Goal: Task Accomplishment & Management: Manage account settings

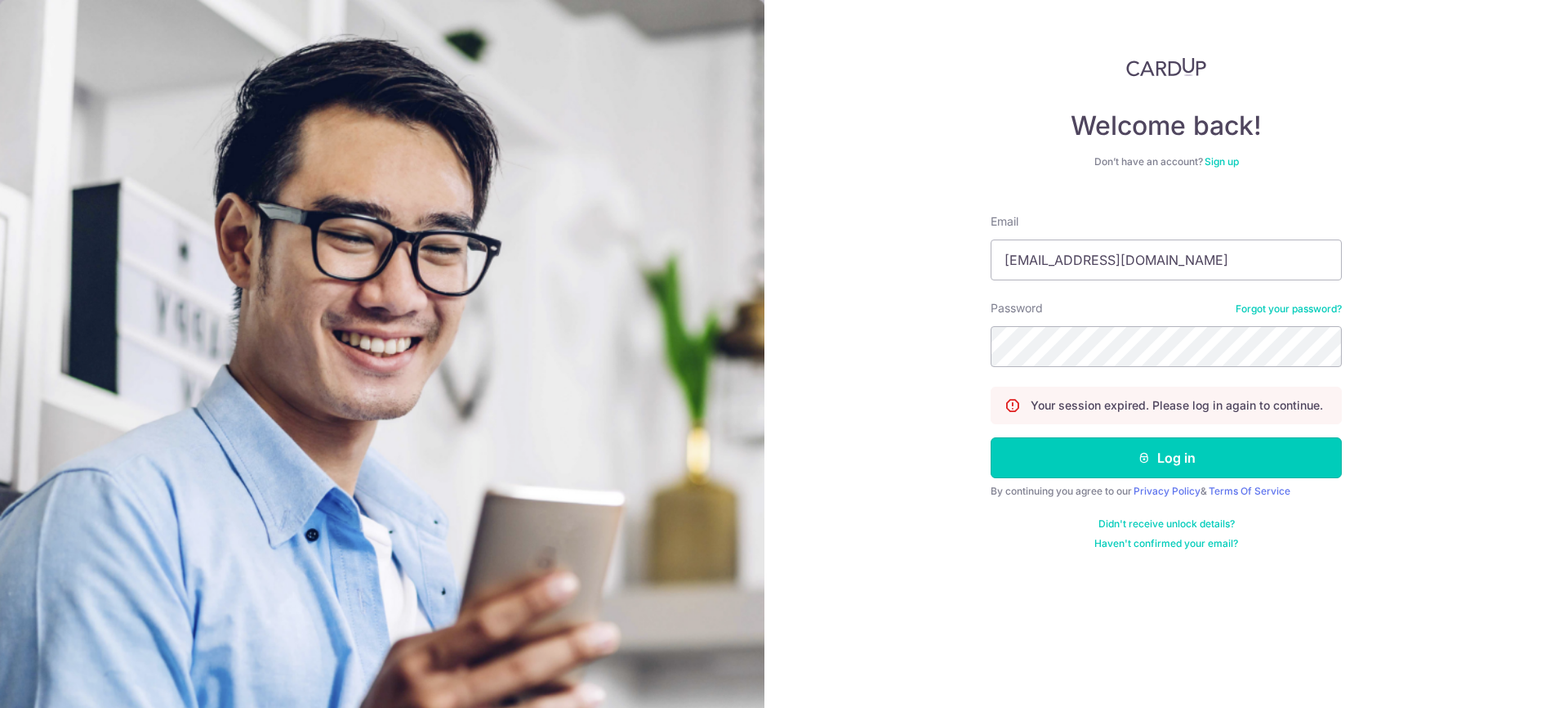
click at [1176, 464] on button "Log in" at bounding box center [1166, 457] width 351 height 41
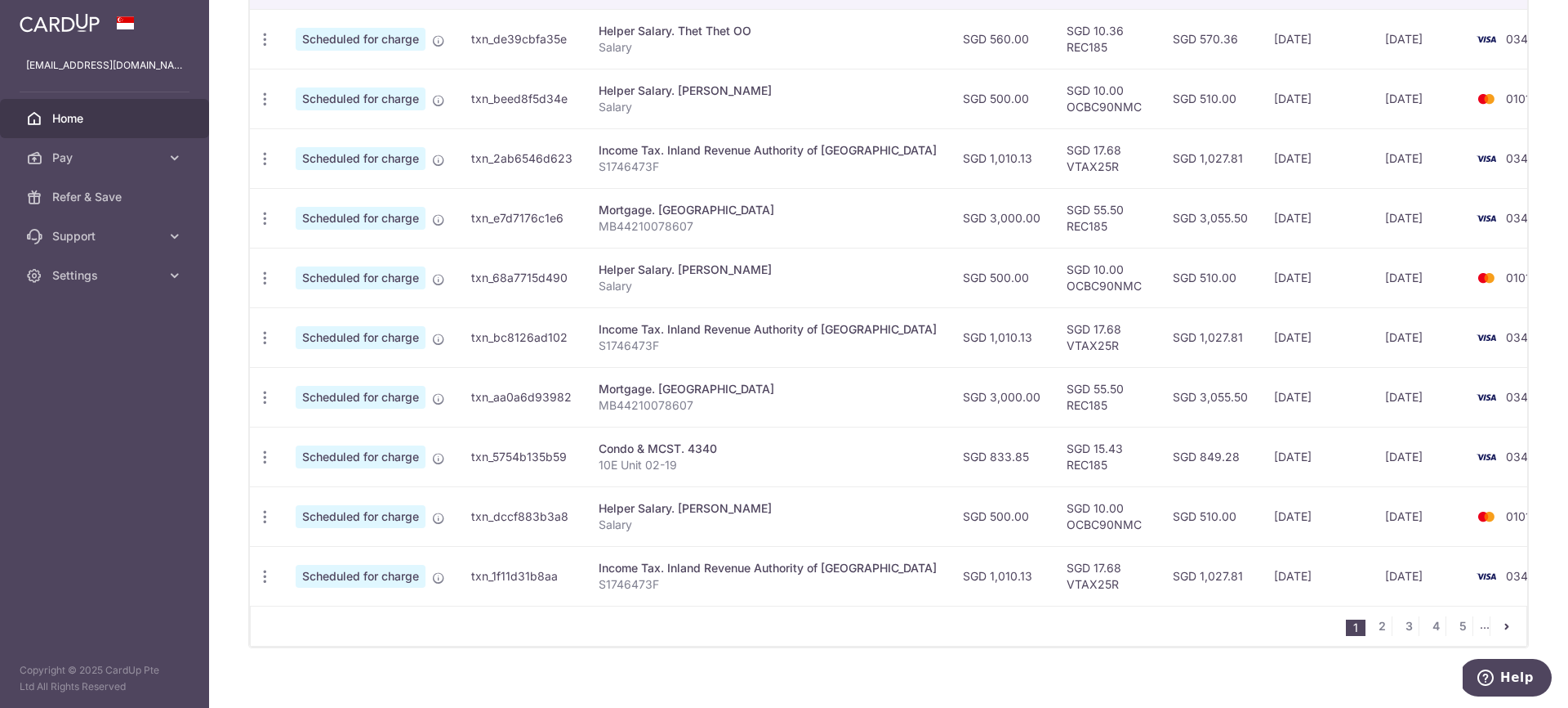
scroll to position [556, 0]
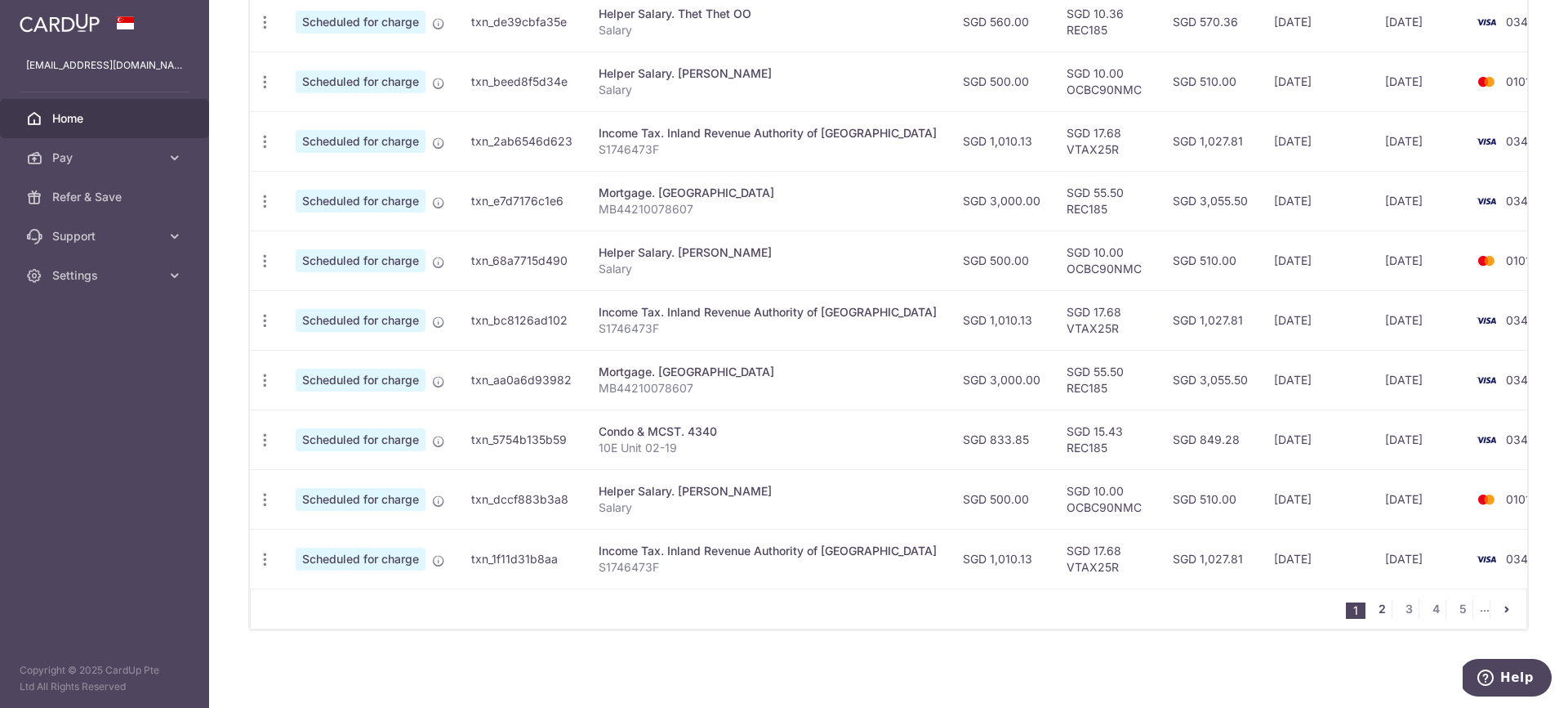
click at [1386, 610] on link "2" at bounding box center [1382, 609] width 19 height 20
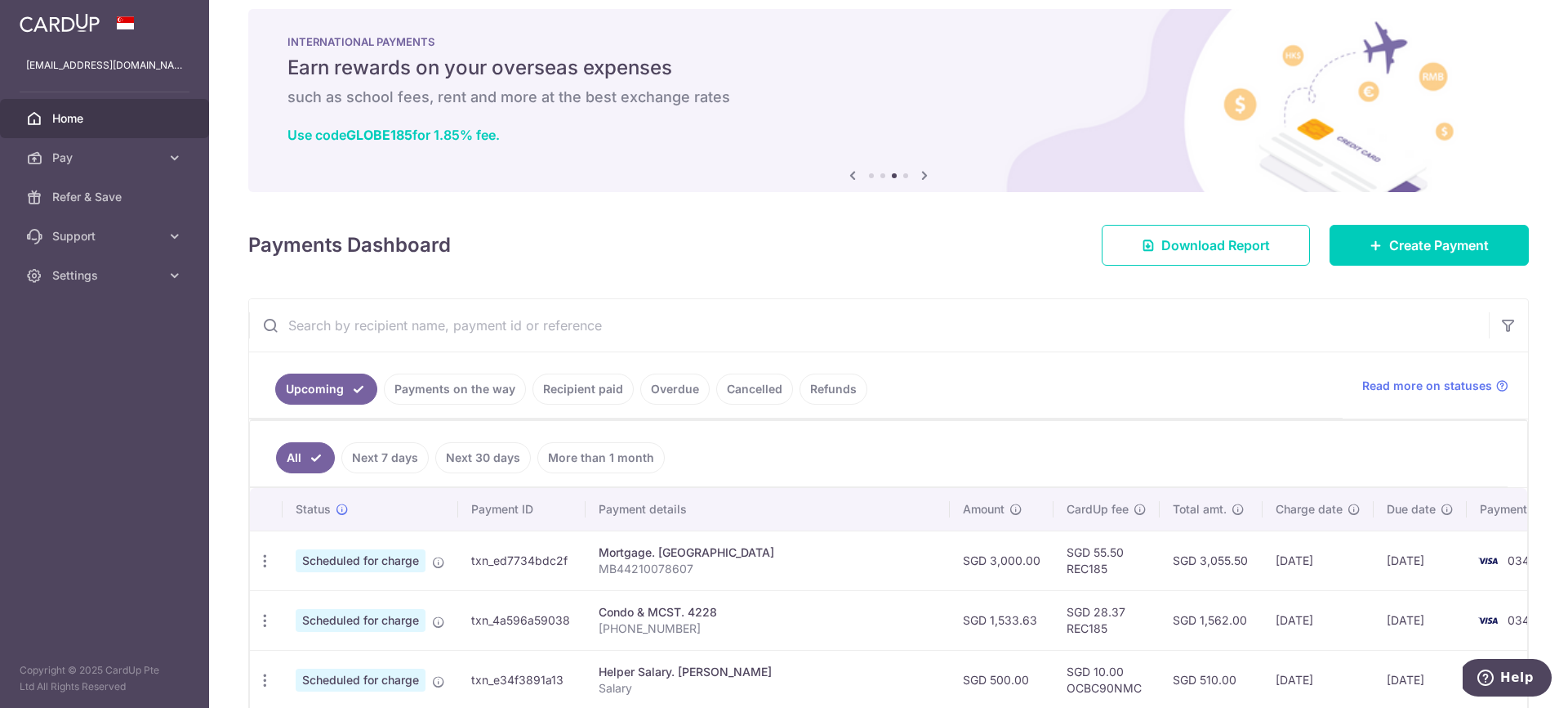
scroll to position [18, 0]
click at [857, 175] on icon at bounding box center [853, 174] width 19 height 20
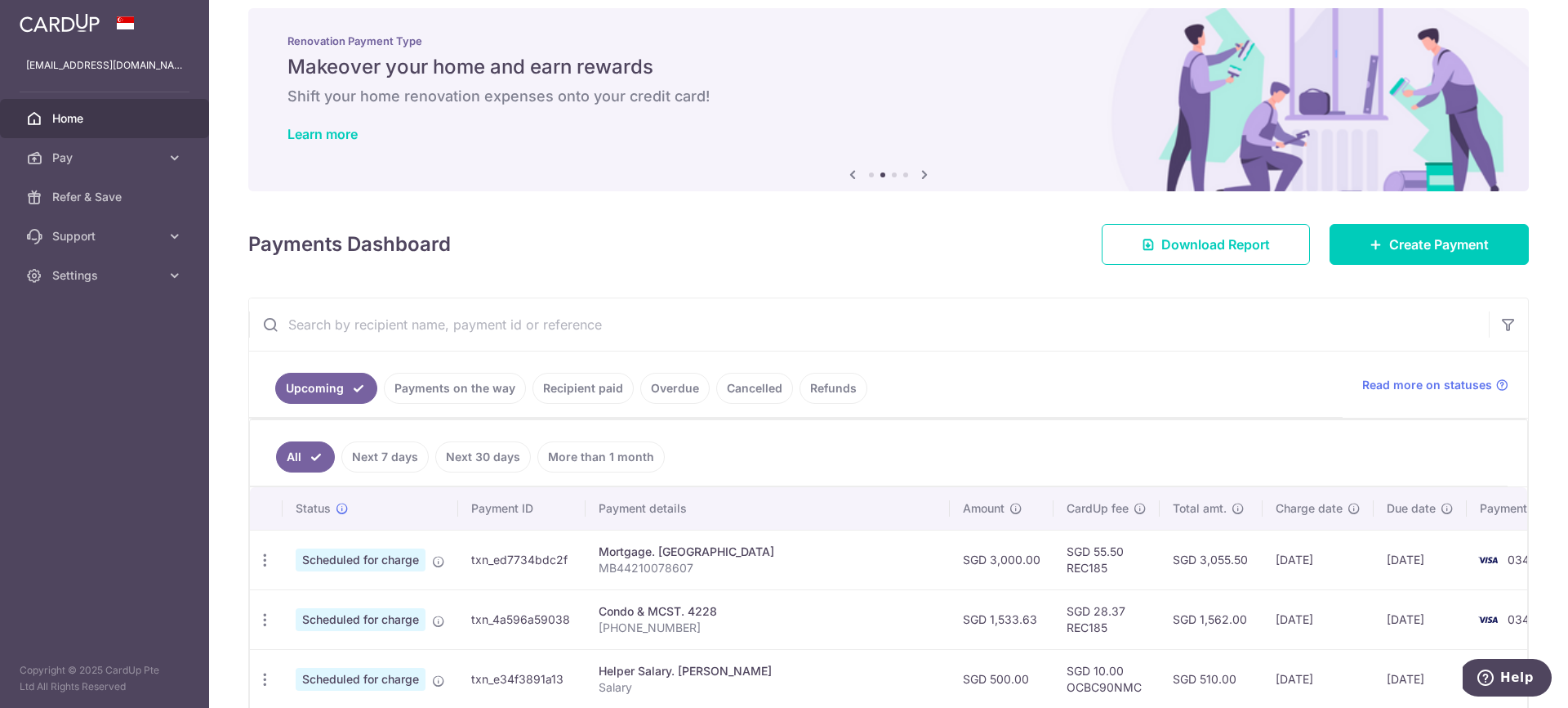
click at [856, 175] on icon at bounding box center [853, 174] width 19 height 20
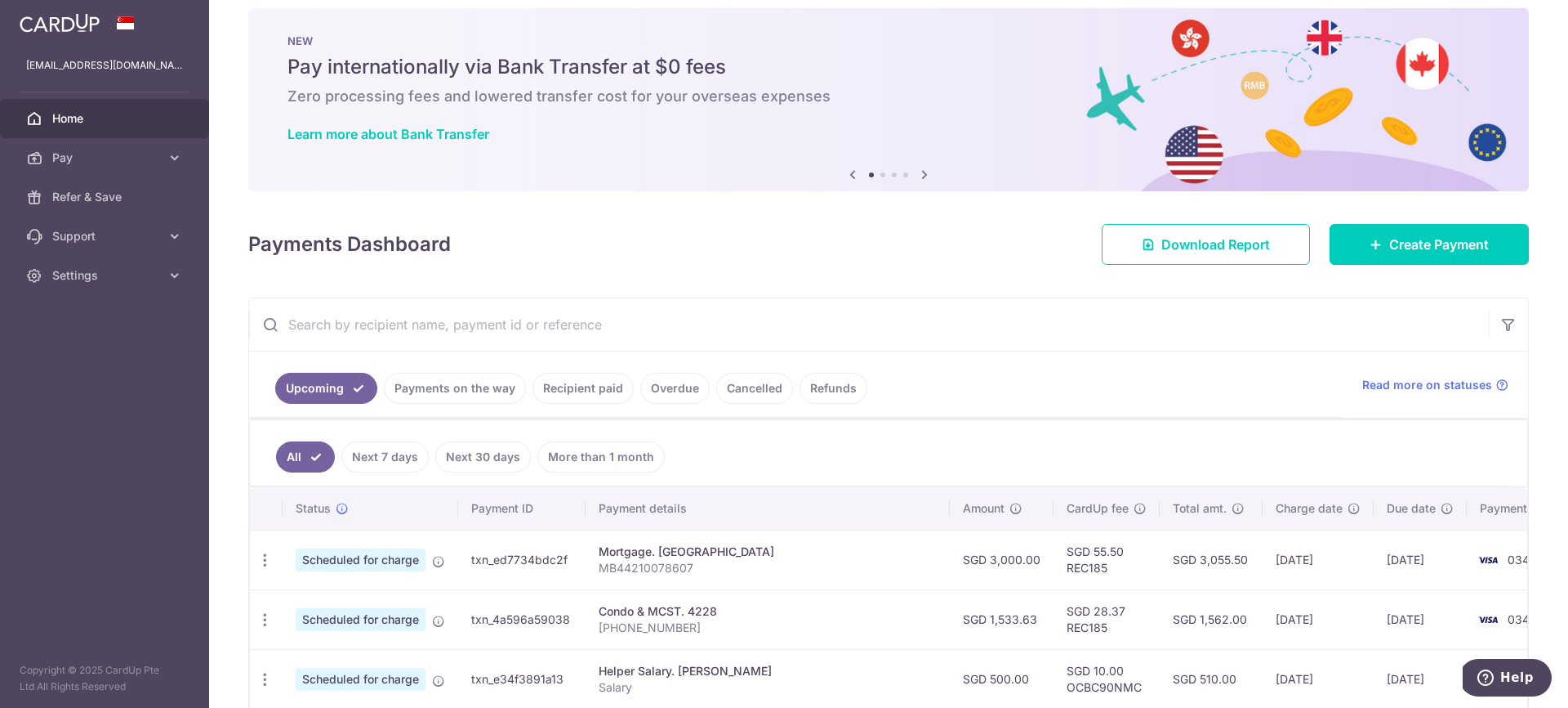
click at [856, 175] on icon at bounding box center [853, 174] width 19 height 20
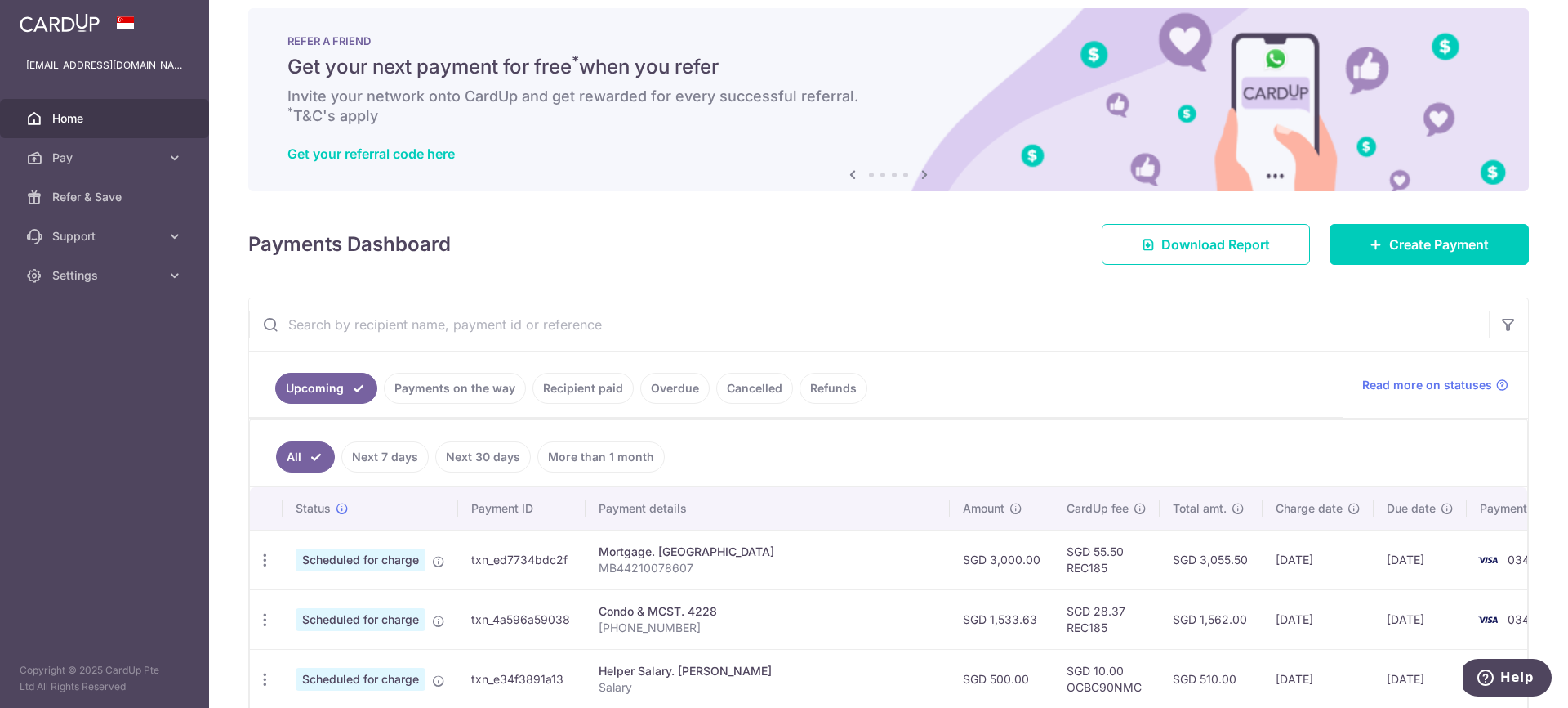
click at [925, 175] on icon at bounding box center [925, 174] width 19 height 20
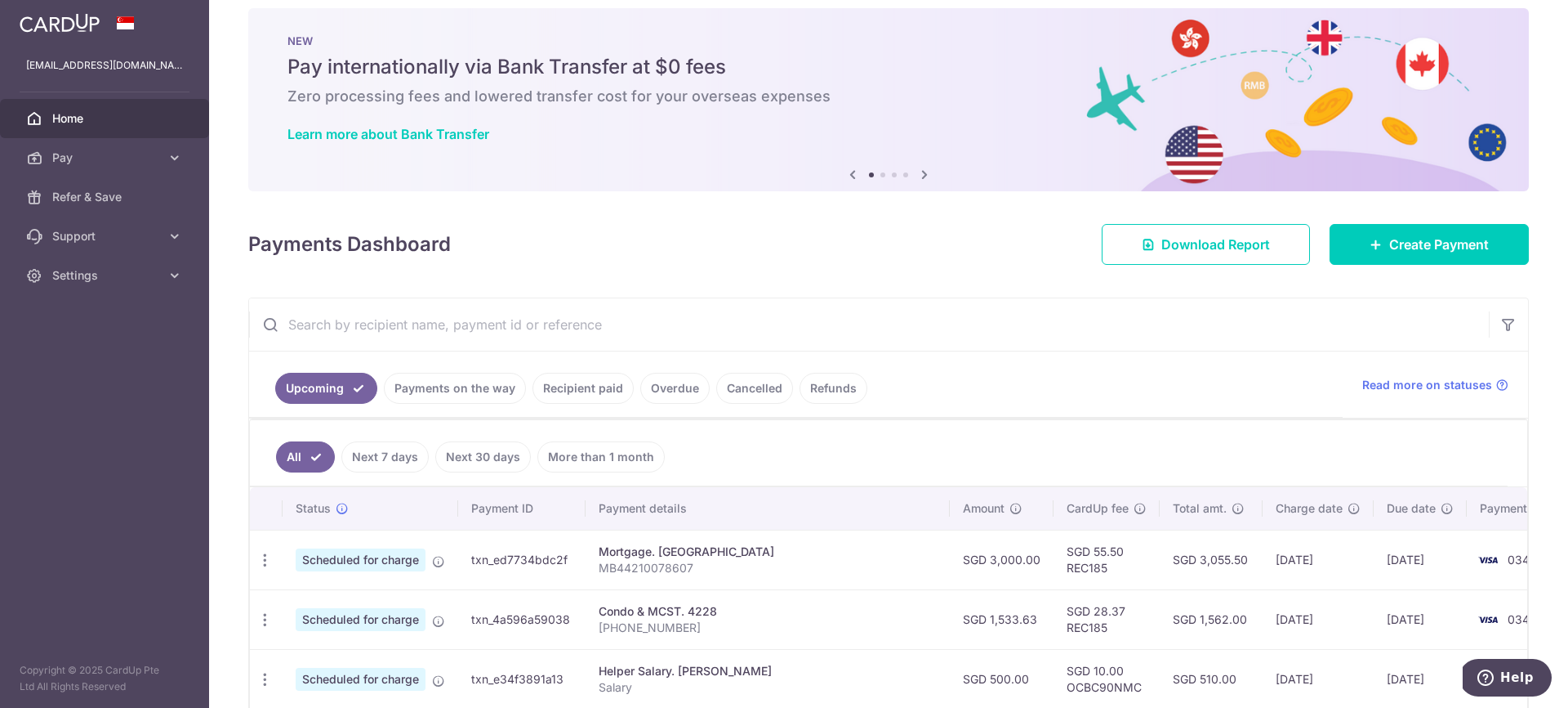
click at [925, 175] on icon at bounding box center [925, 174] width 19 height 20
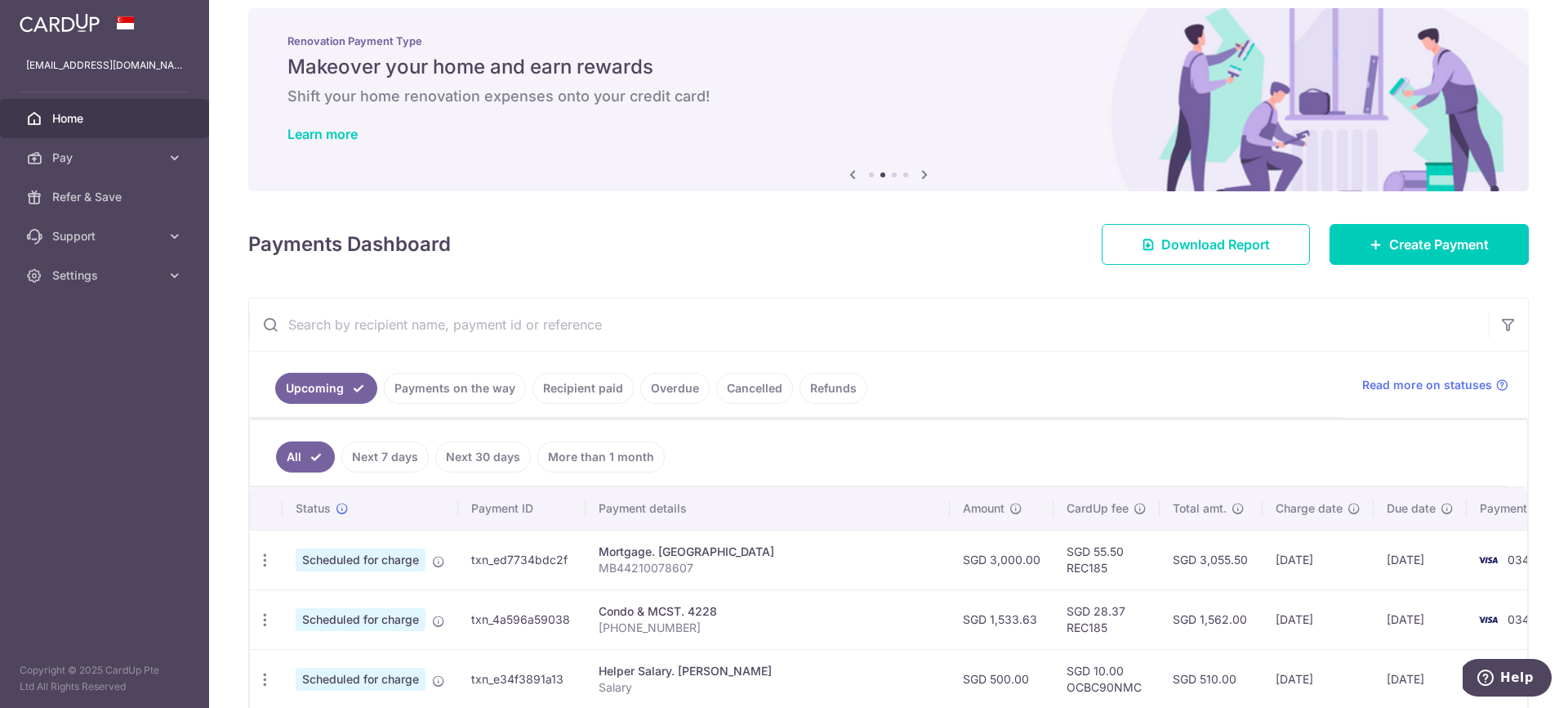
click at [925, 175] on icon at bounding box center [925, 174] width 19 height 20
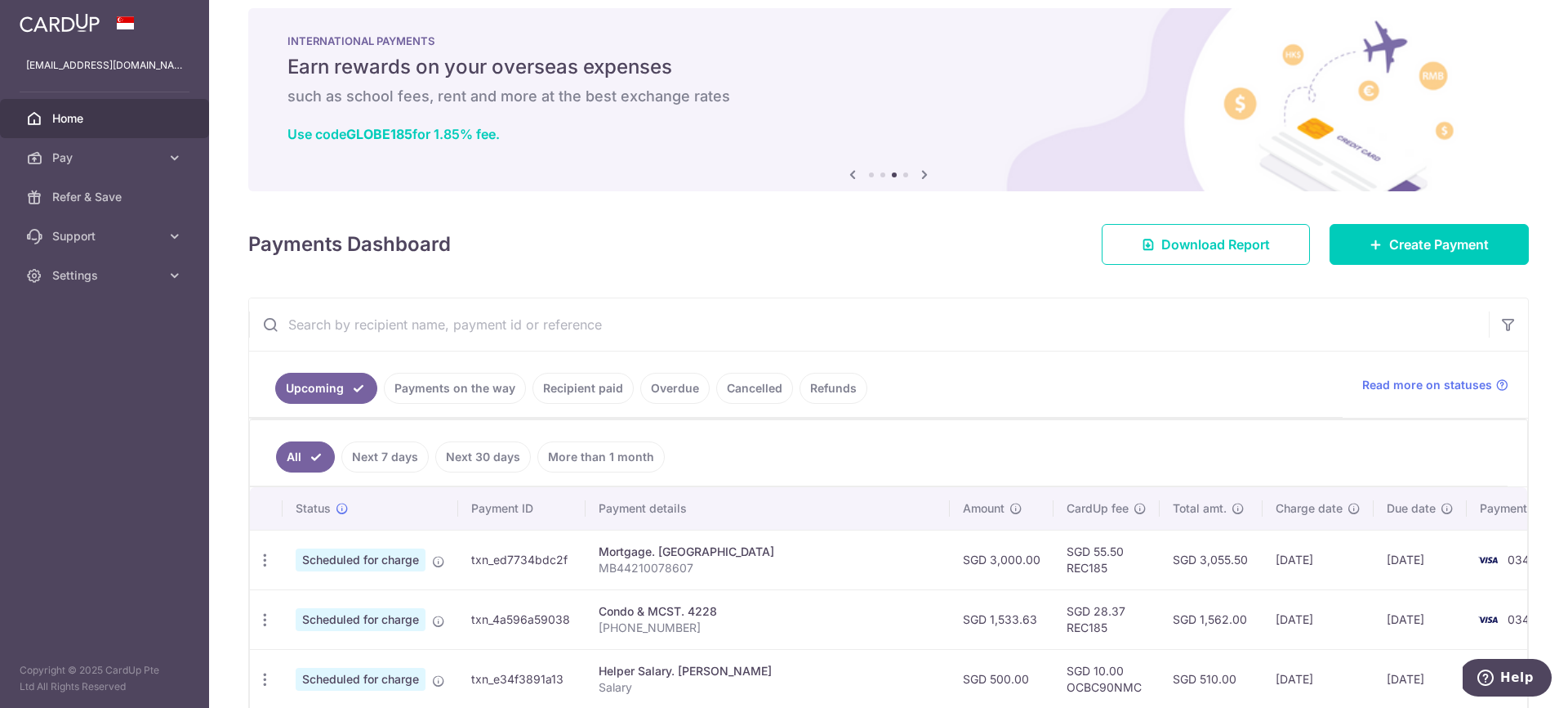
click at [925, 175] on icon at bounding box center [925, 174] width 19 height 20
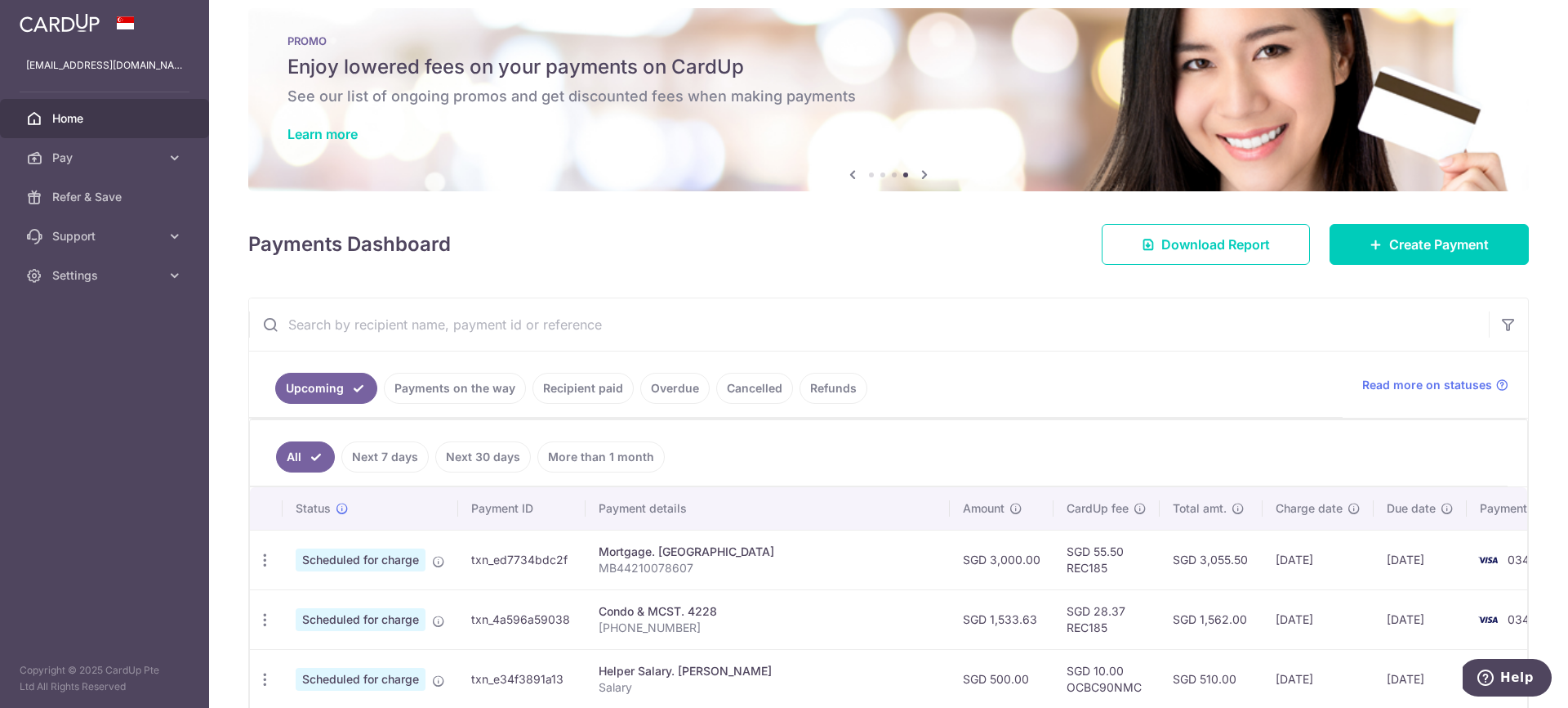
click at [925, 175] on icon at bounding box center [925, 174] width 19 height 20
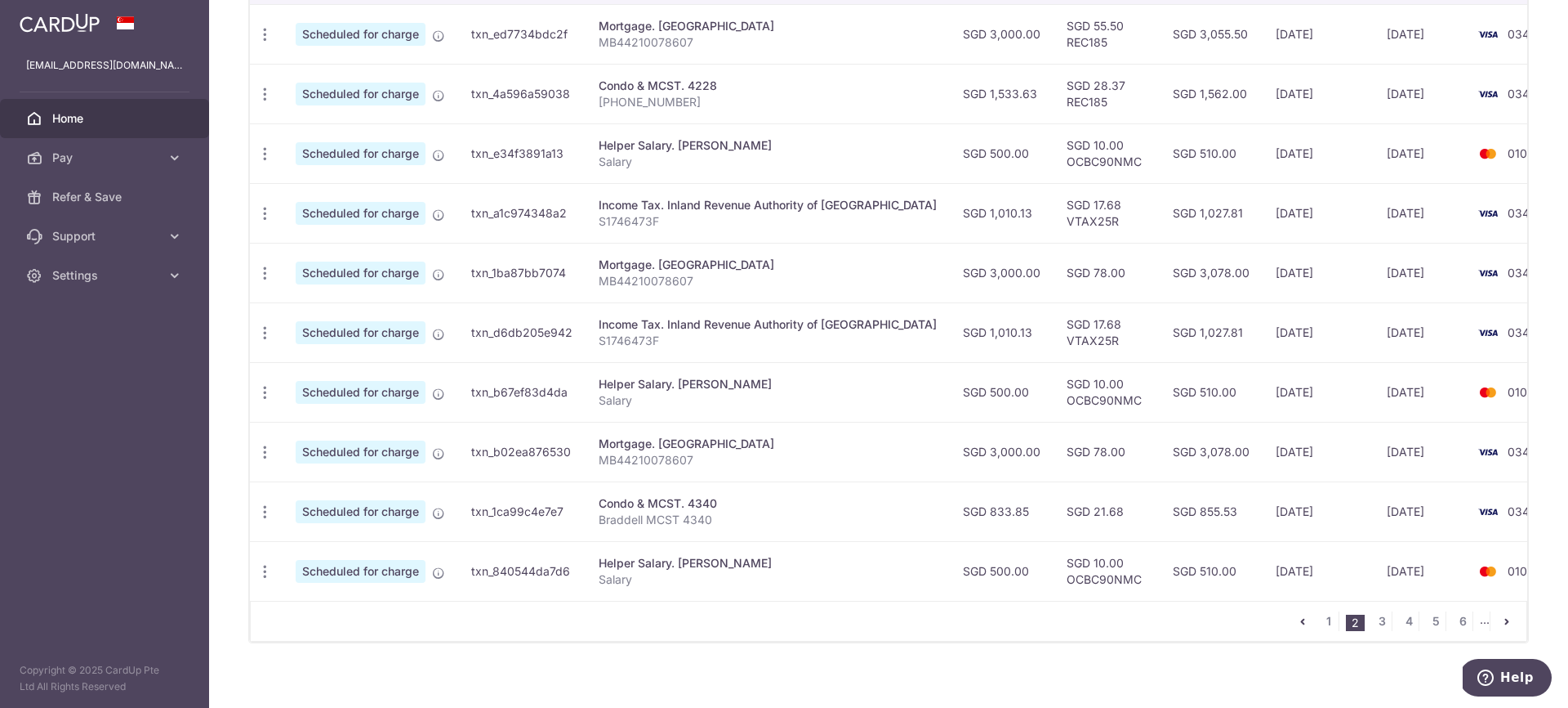
scroll to position [556, 0]
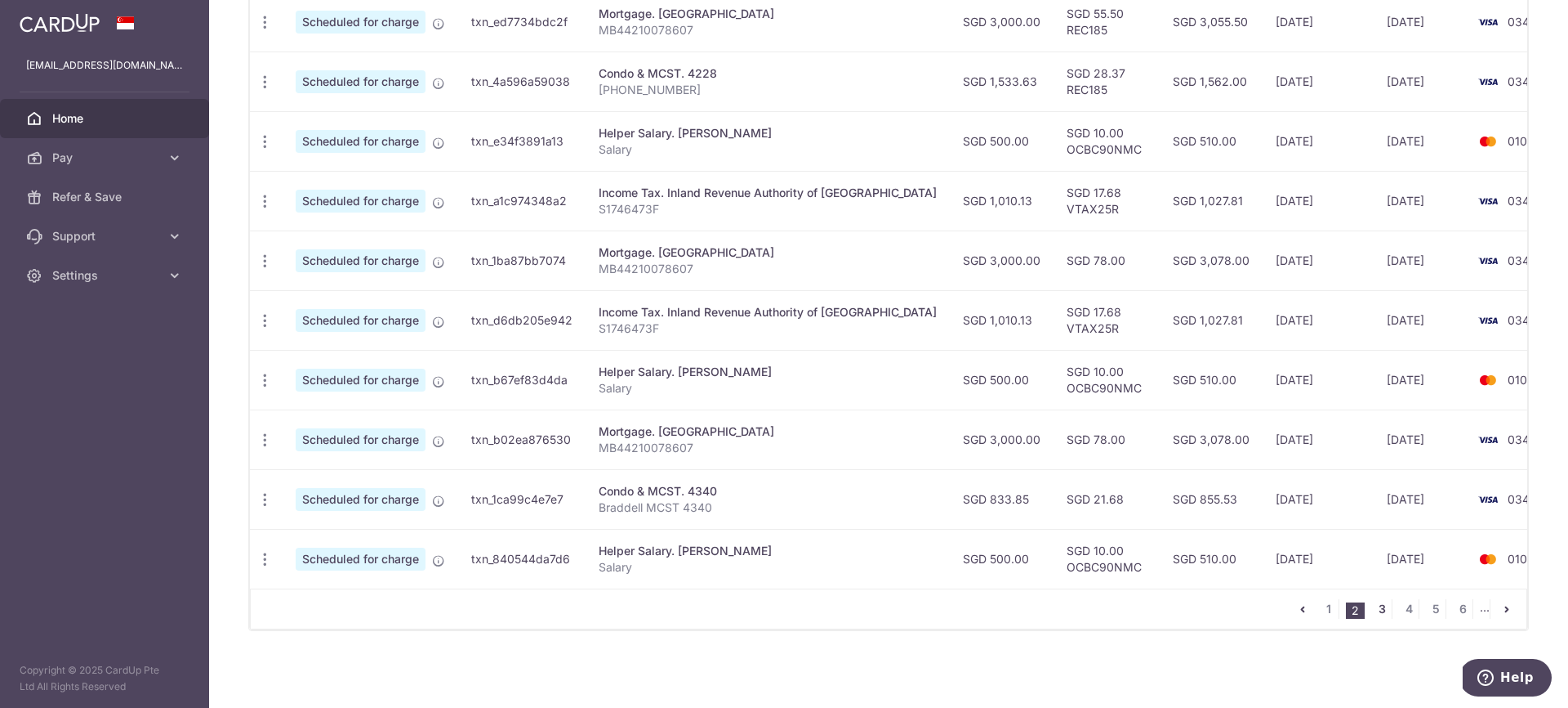
click at [1383, 610] on link "3" at bounding box center [1382, 609] width 19 height 20
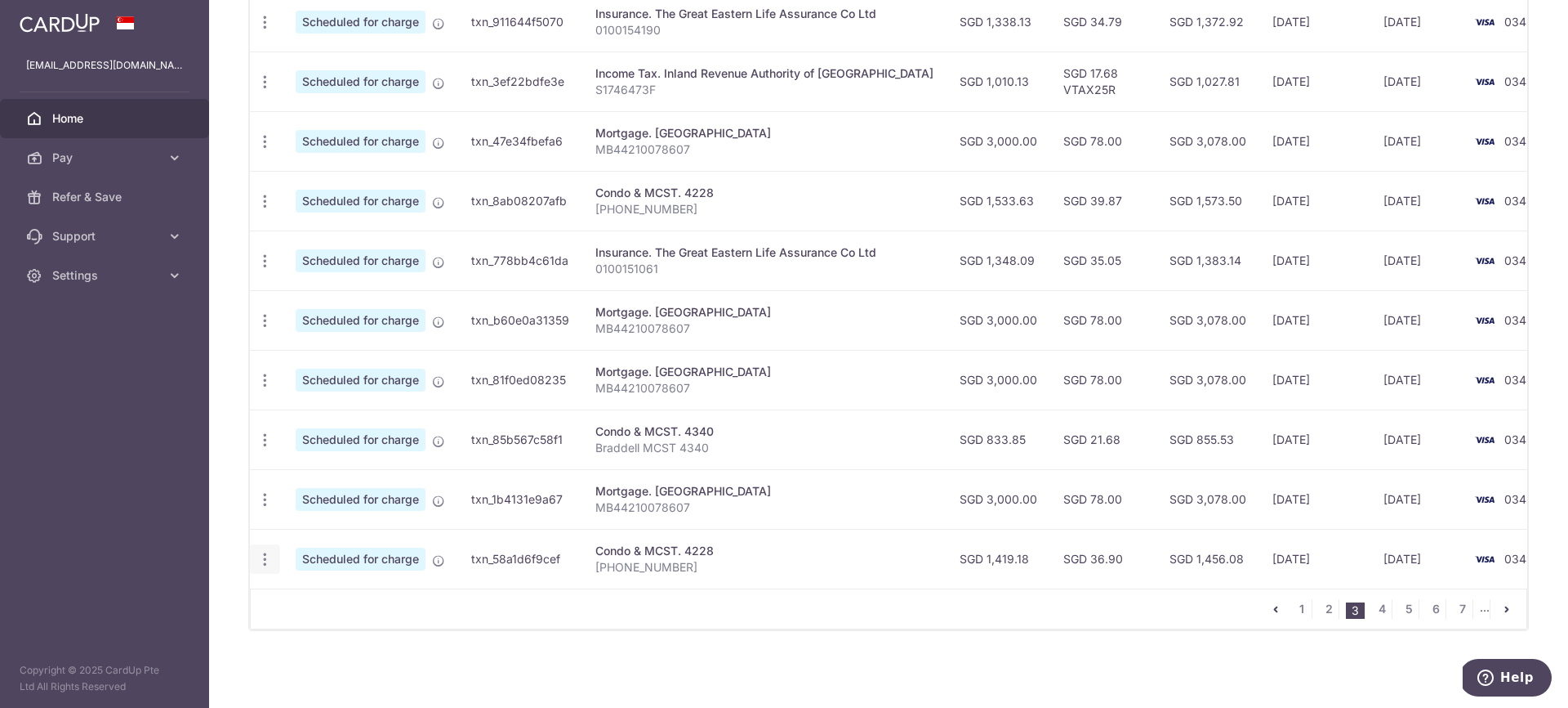
click at [261, 559] on icon "button" at bounding box center [265, 560] width 18 height 18
click at [344, 606] on span "Update payment" at bounding box center [352, 604] width 111 height 20
radio input "true"
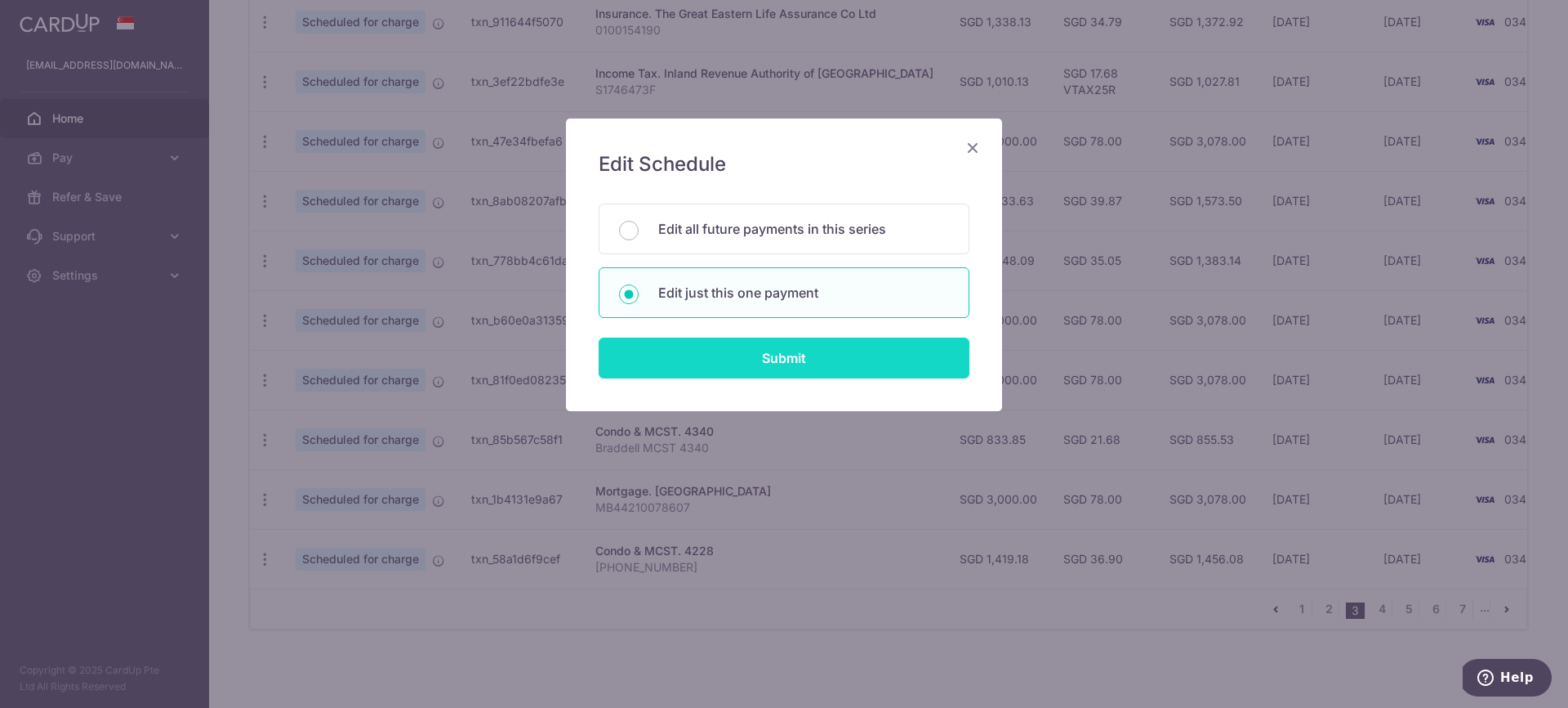
click at [781, 359] on input "Submit" at bounding box center [784, 358] width 371 height 41
radio input "true"
type input "1,419.18"
type input "01/07/2026"
type input "[PHONE_NUMBER]"
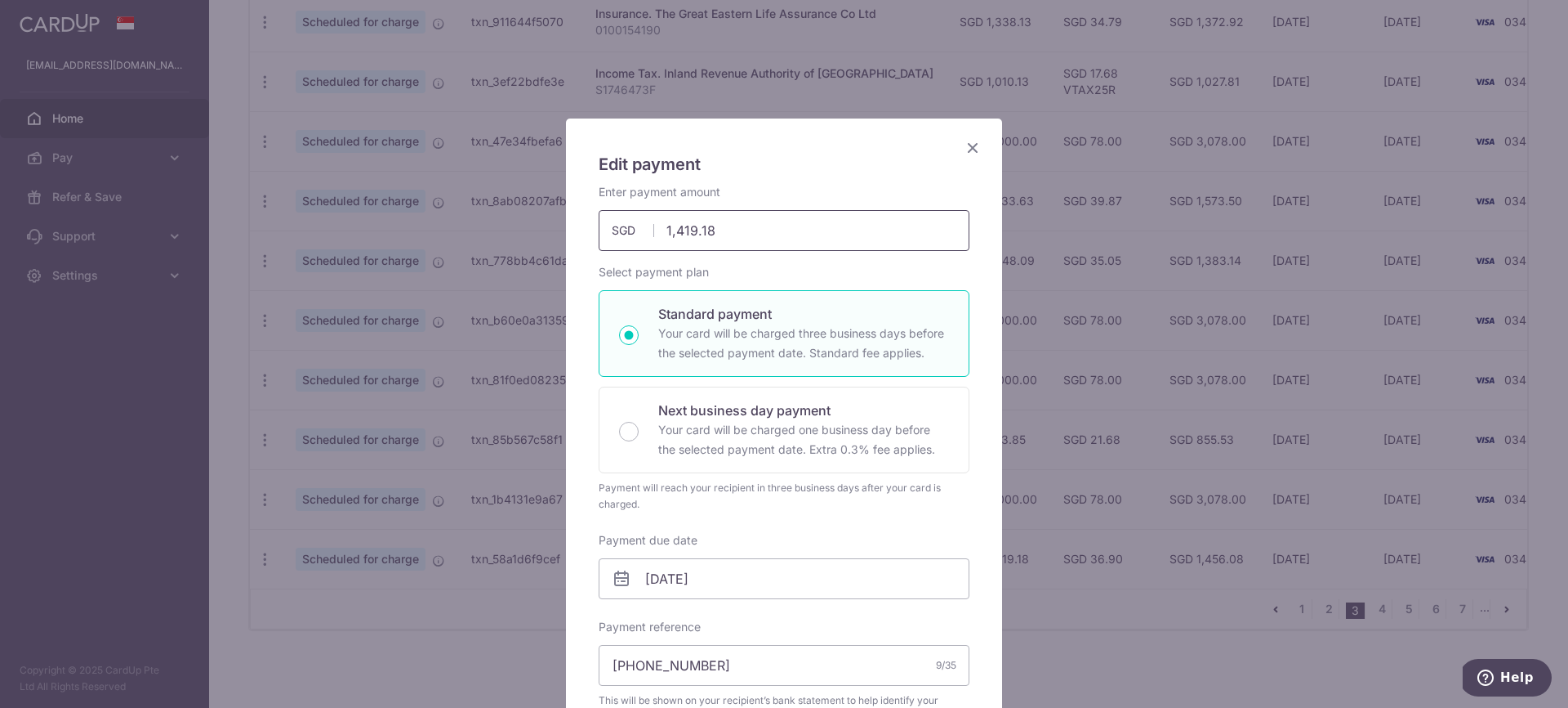
click at [714, 230] on input "1,419.18" at bounding box center [784, 230] width 371 height 41
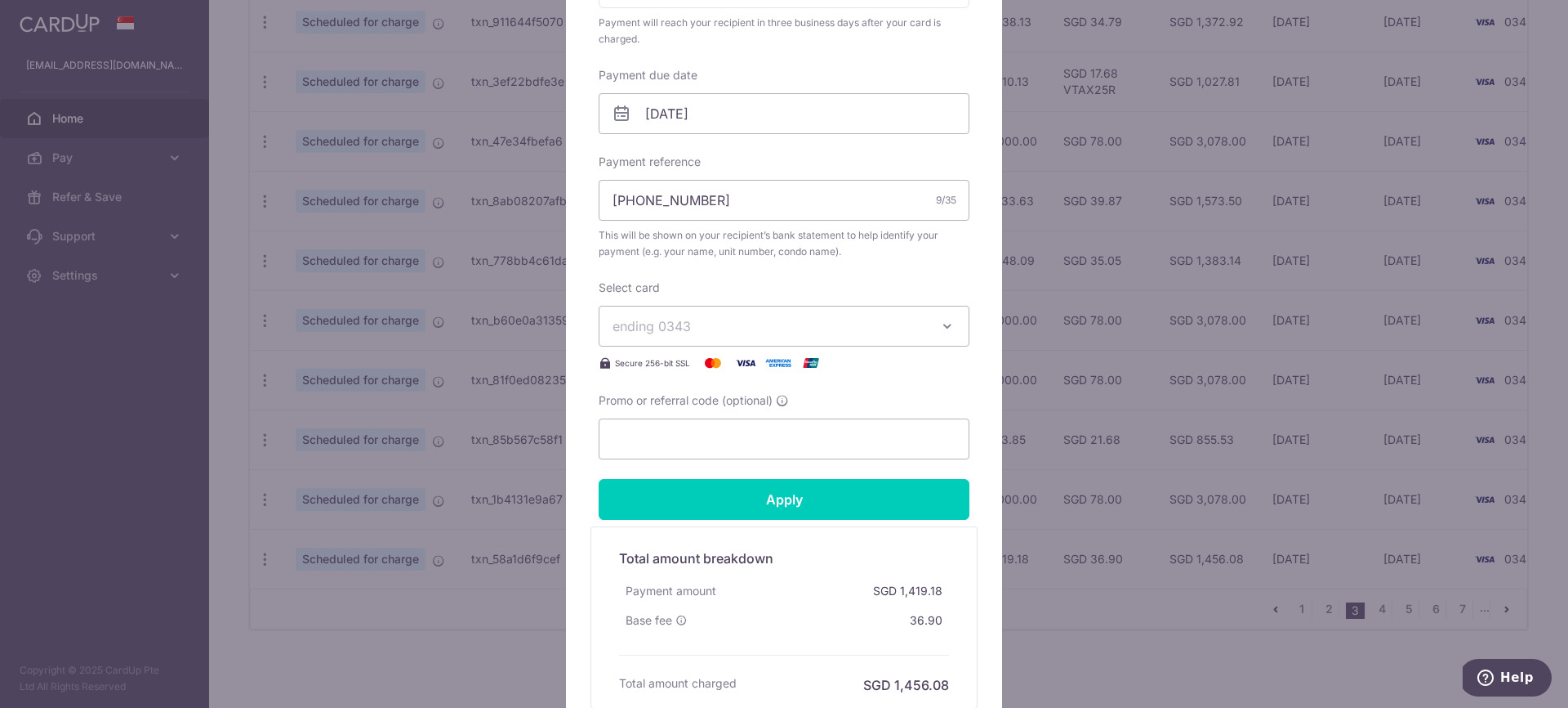
scroll to position [471, 0]
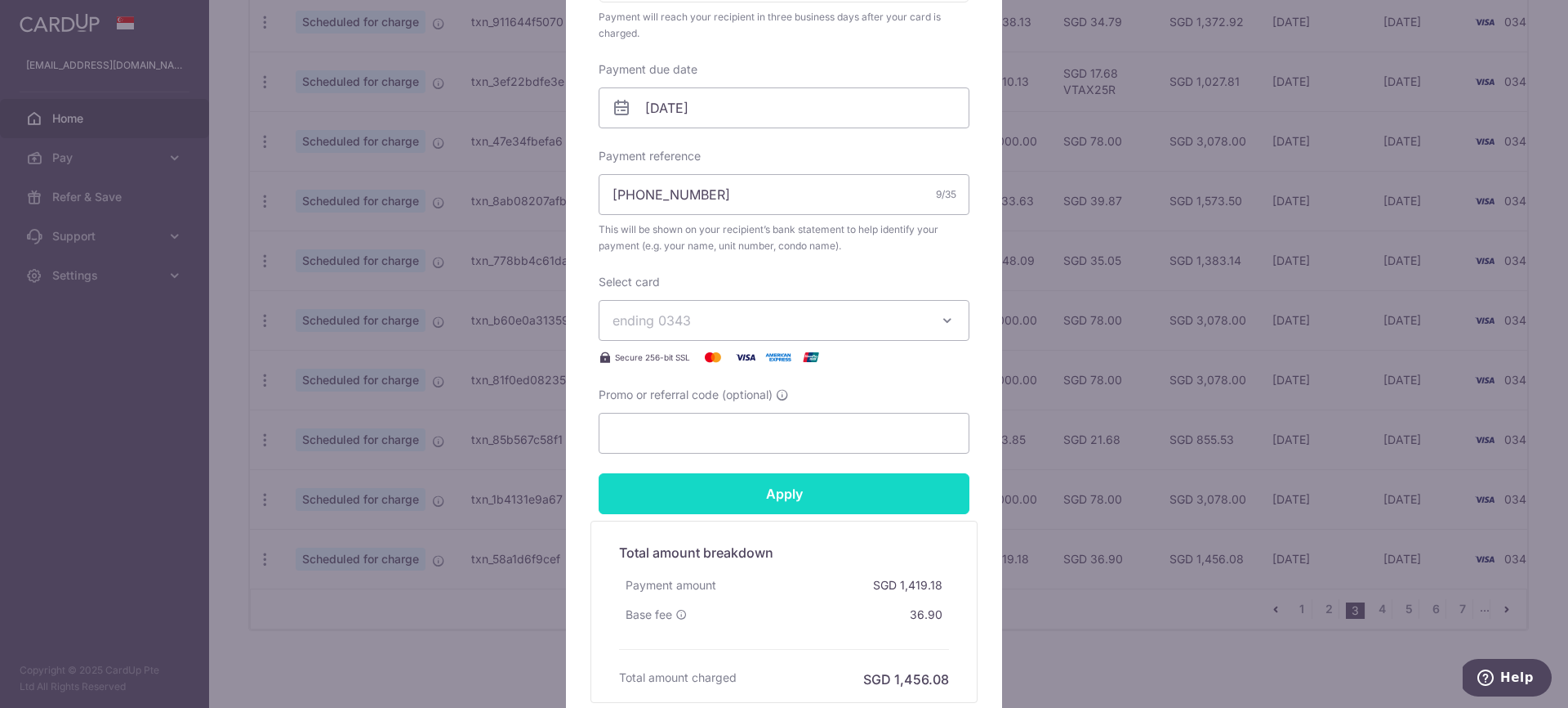
type input "1,533.63"
click at [783, 499] on input "Apply" at bounding box center [784, 493] width 371 height 41
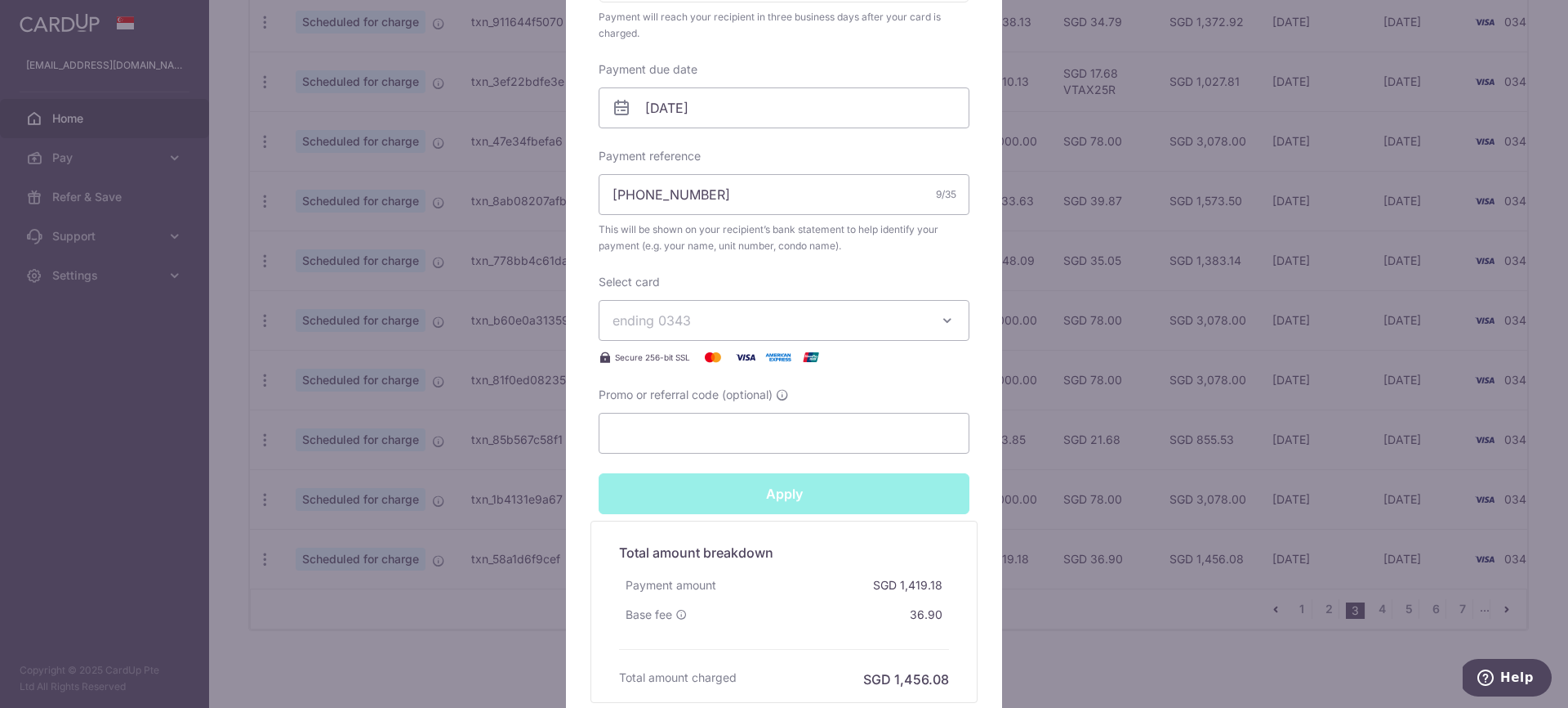
type input "Successfully Applied"
click at [1189, 462] on div "Edit payment By clicking apply, you will make changes to all payments to 4228 s…" at bounding box center [784, 354] width 1568 height 708
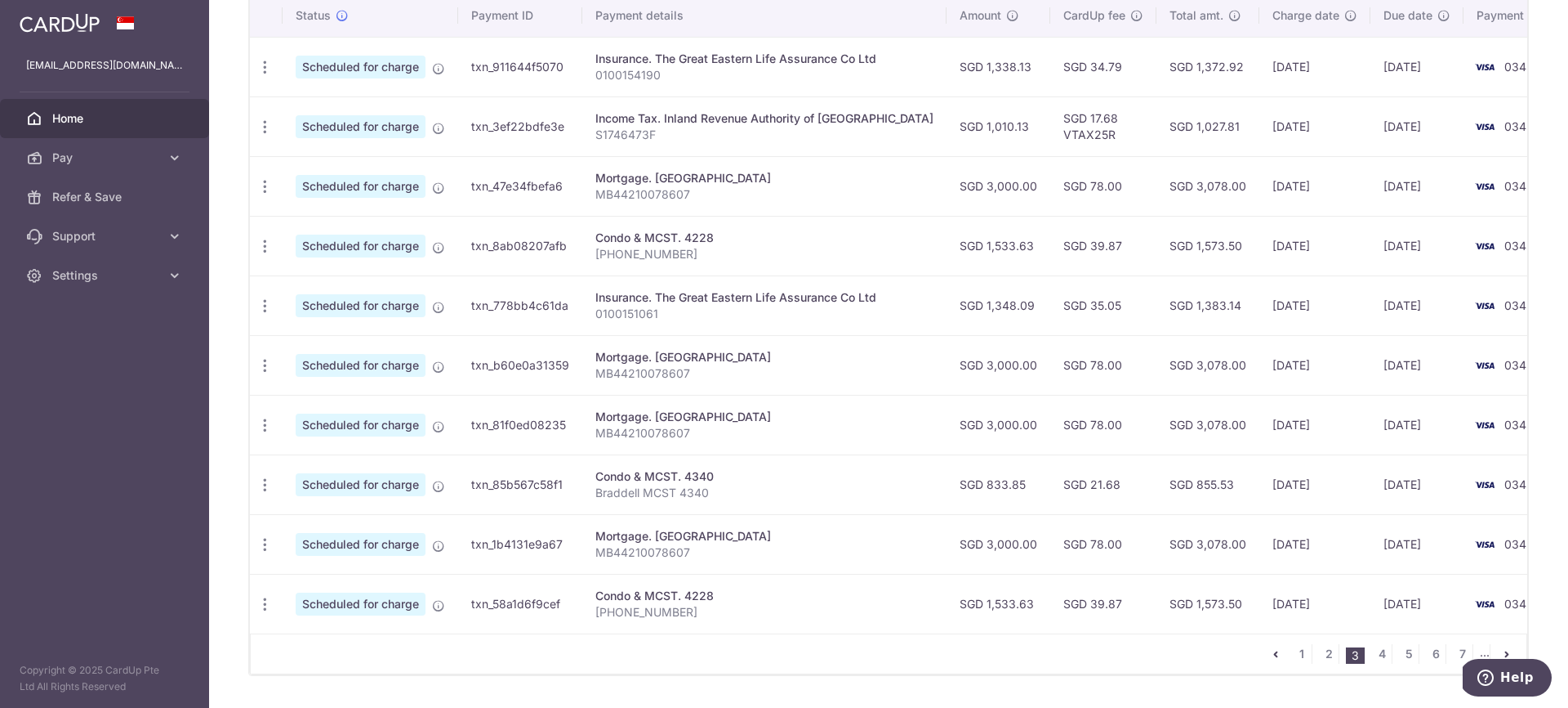
scroll to position [556, 0]
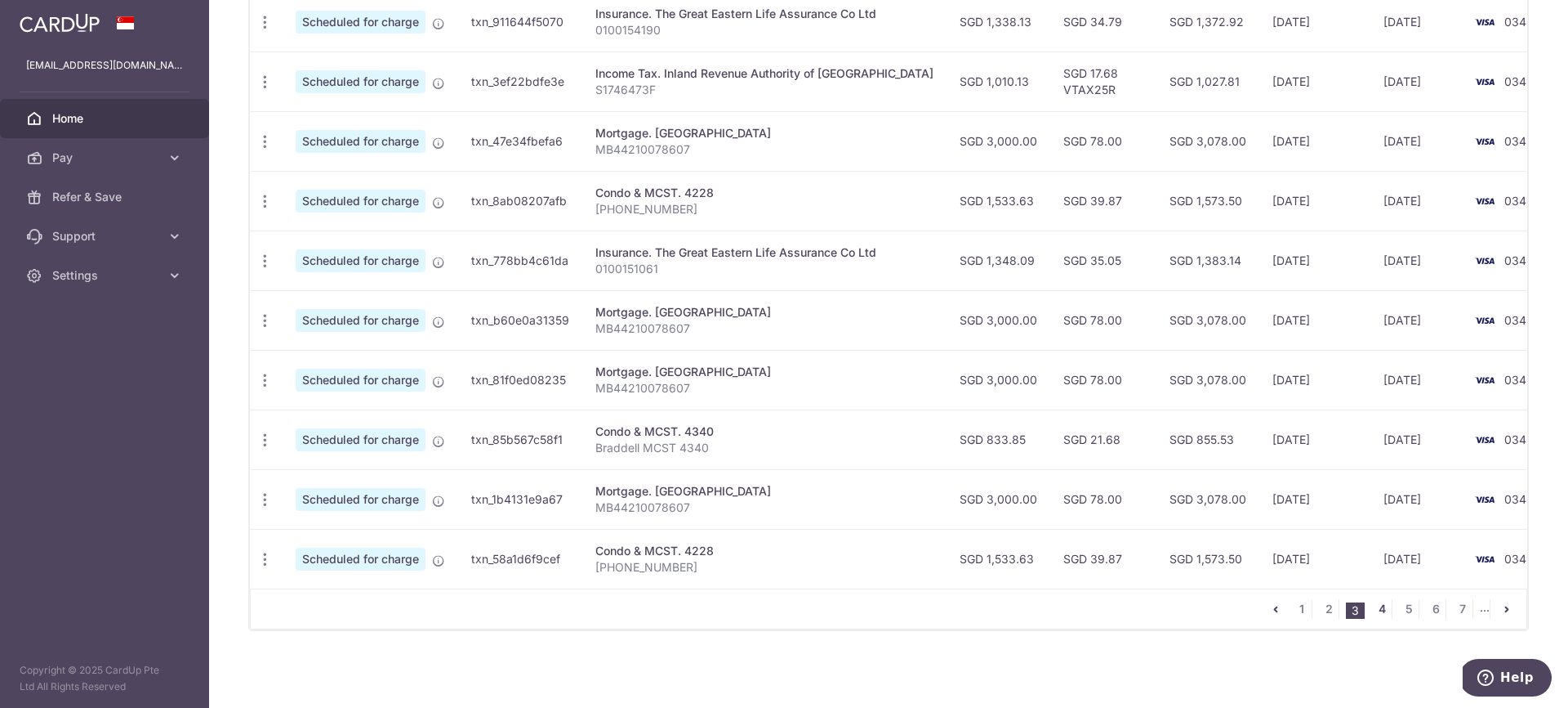
click at [1379, 607] on link "4" at bounding box center [1382, 609] width 19 height 20
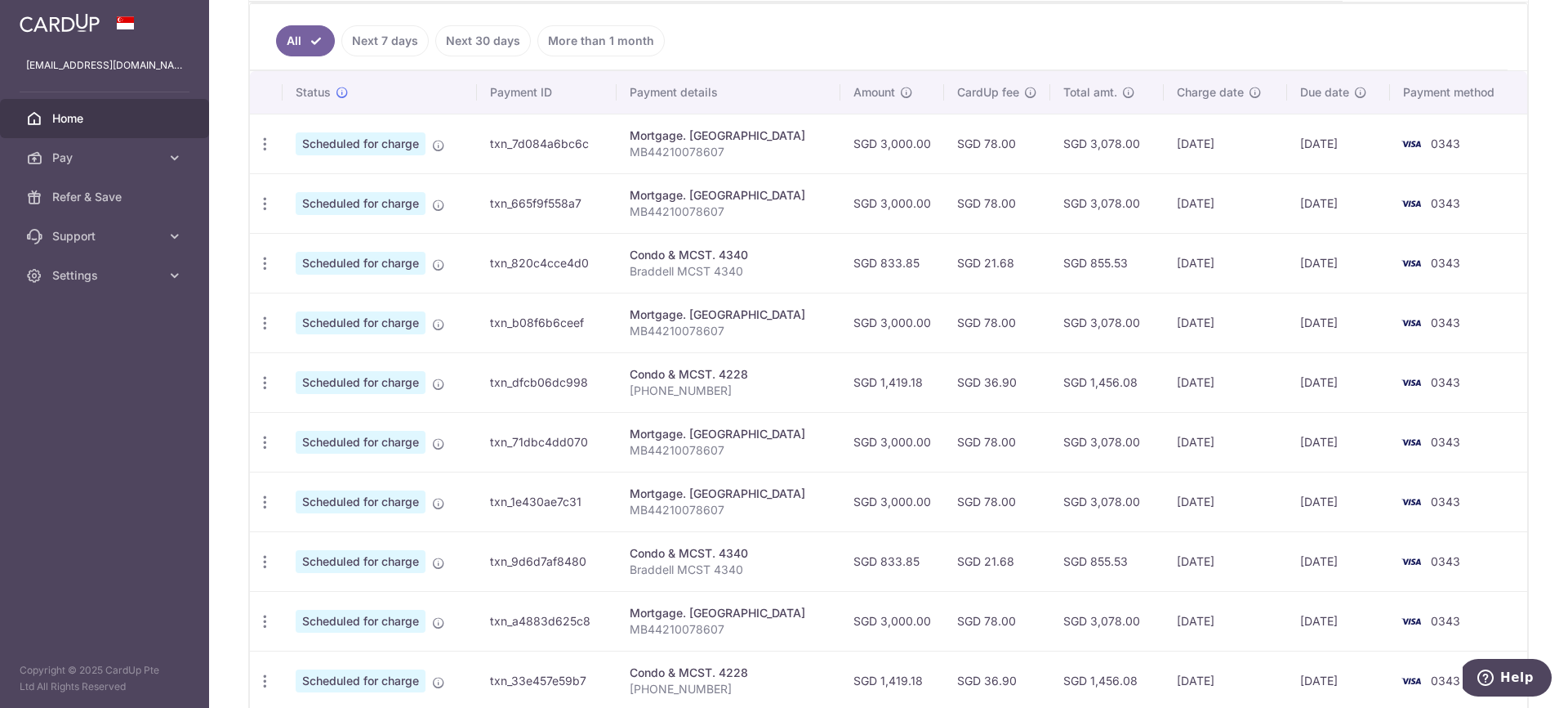
scroll to position [437, 0]
click at [264, 381] on icon "button" at bounding box center [265, 380] width 18 height 18
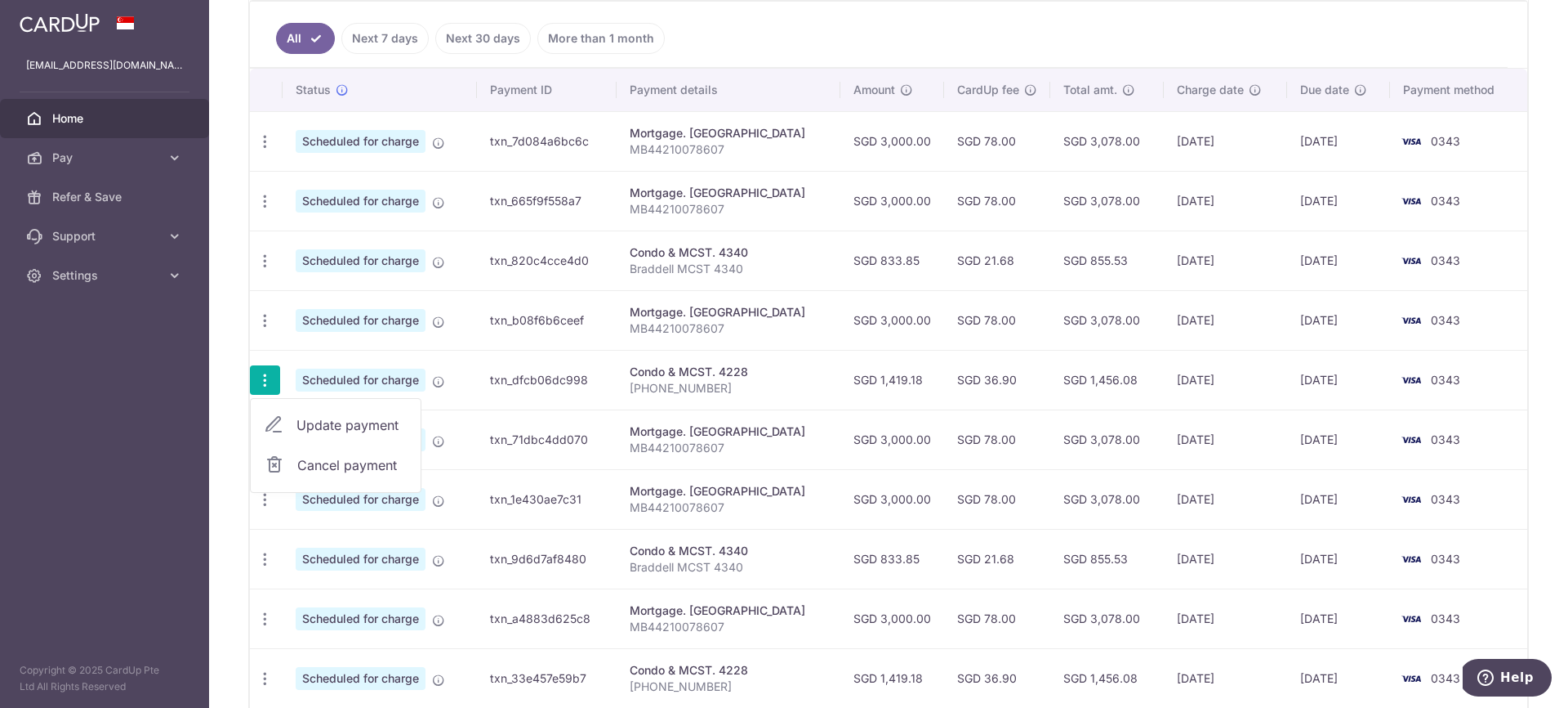
click at [360, 425] on span "Update payment" at bounding box center [352, 425] width 111 height 20
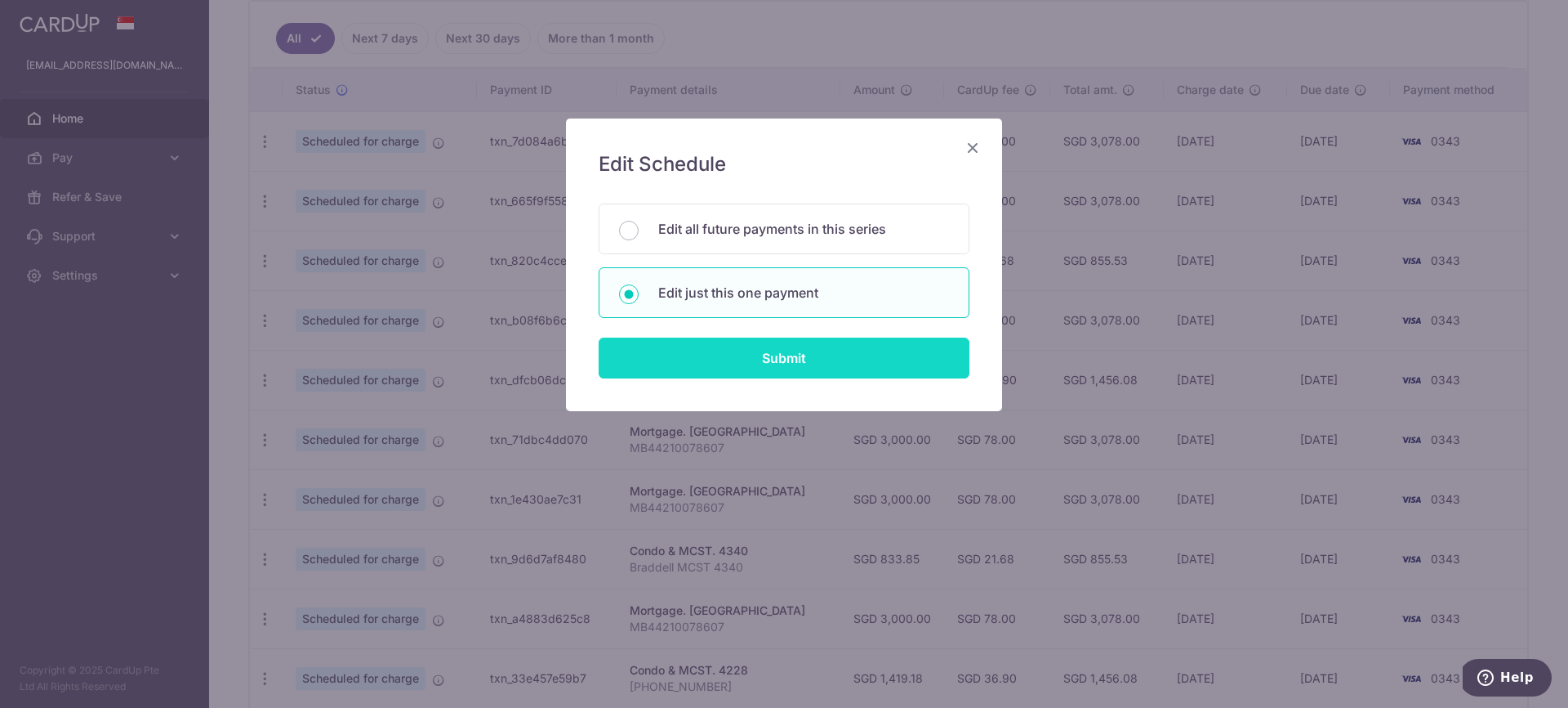
click at [783, 356] on input "Submit" at bounding box center [784, 358] width 371 height 41
radio input "true"
type input "1,419.18"
type input "01/10/2026"
type input "[PHONE_NUMBER]"
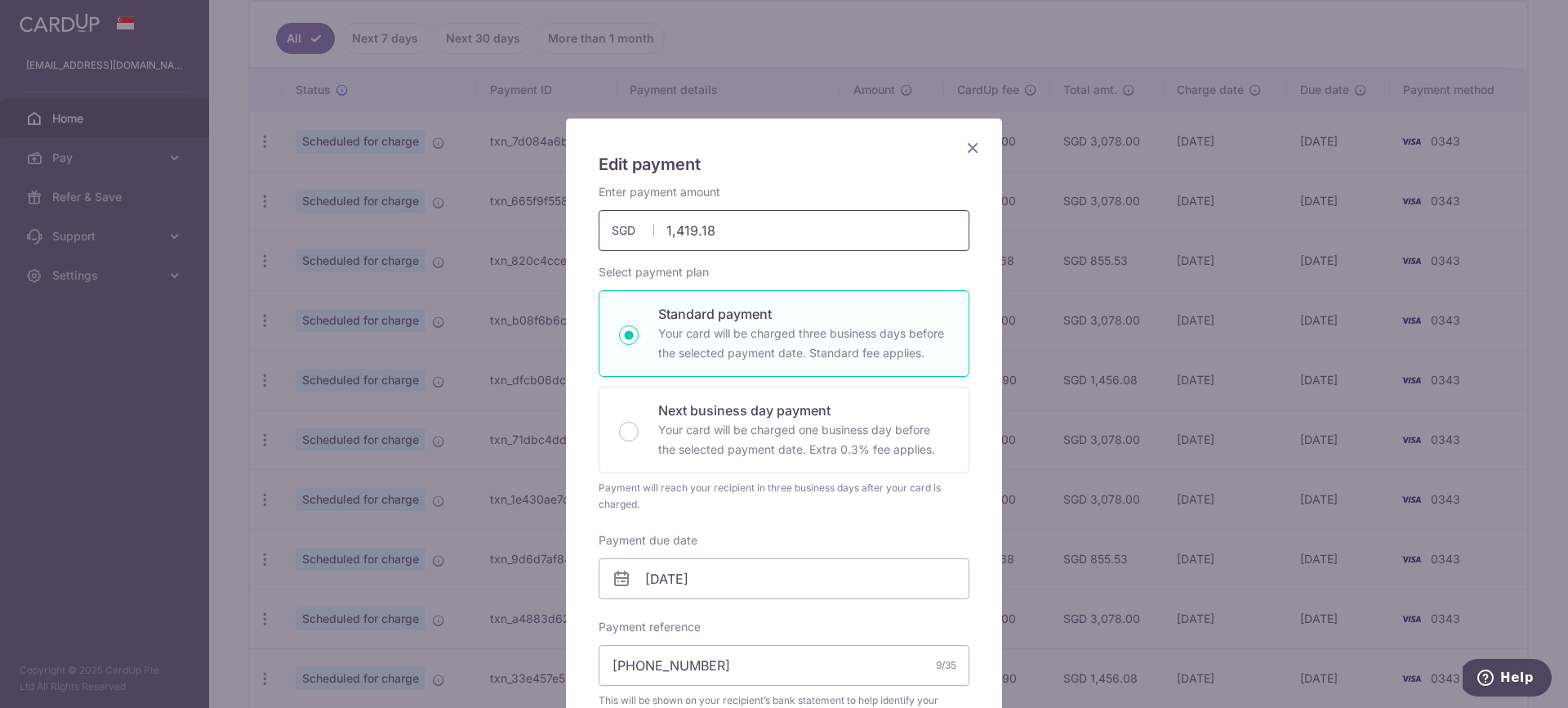
drag, startPoint x: 716, startPoint y: 232, endPoint x: 668, endPoint y: 231, distance: 48.0
click at [668, 231] on input "1,419.18" at bounding box center [784, 230] width 371 height 41
drag, startPoint x: 720, startPoint y: 231, endPoint x: 689, endPoint y: 231, distance: 31.0
click at [667, 232] on input "1533.63" at bounding box center [784, 230] width 371 height 41
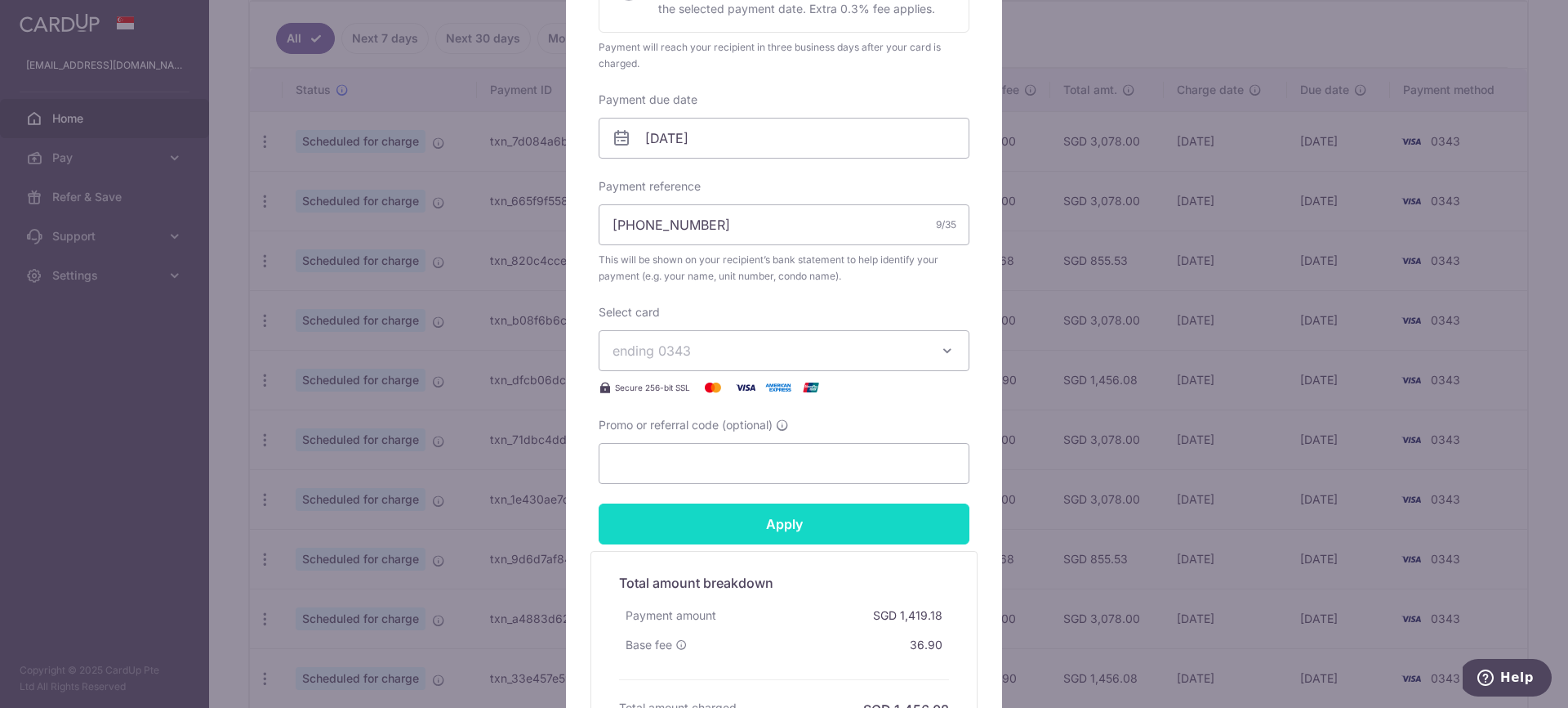
scroll to position [442, 0]
type input "1,533.63"
click at [787, 524] on input "Apply" at bounding box center [784, 524] width 371 height 41
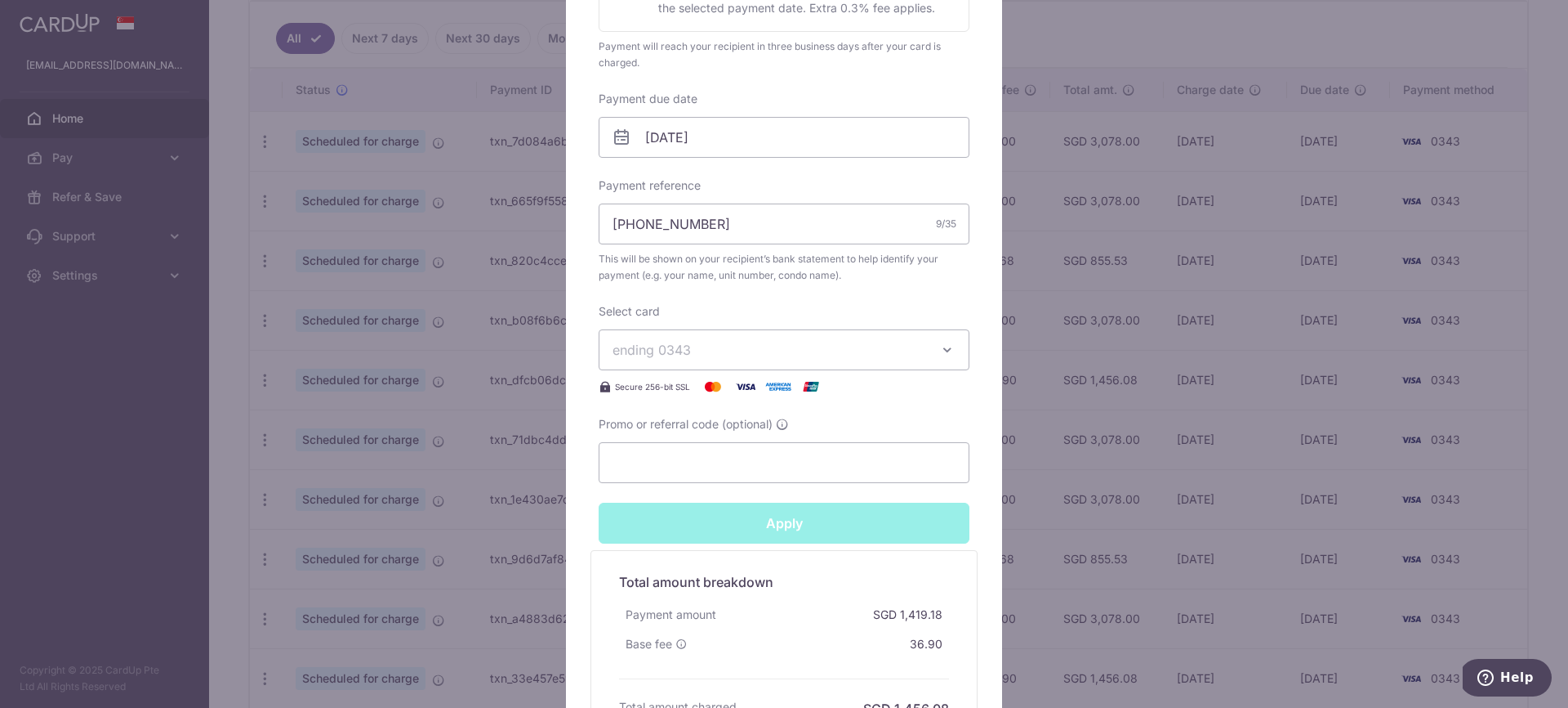
type input "Successfully Applied"
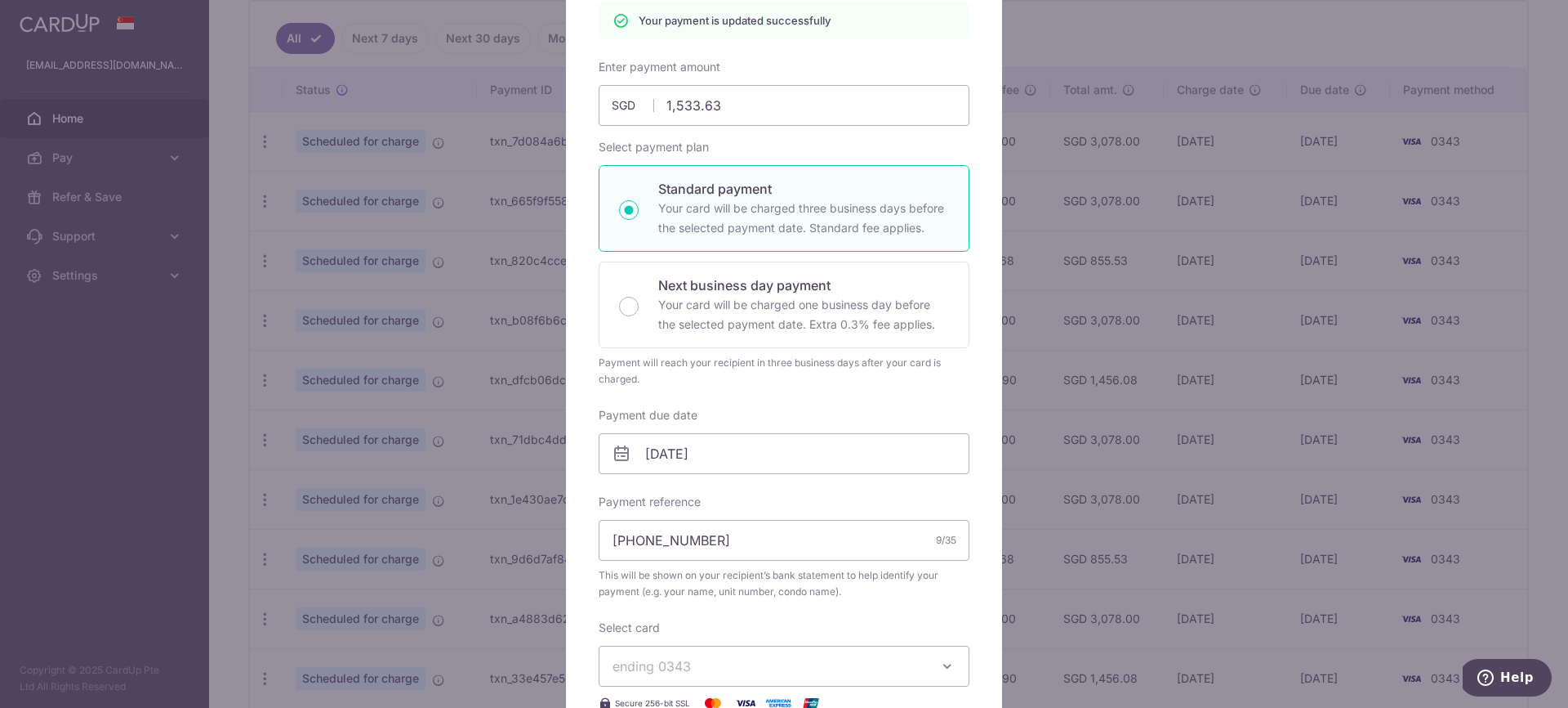
scroll to position [0, 0]
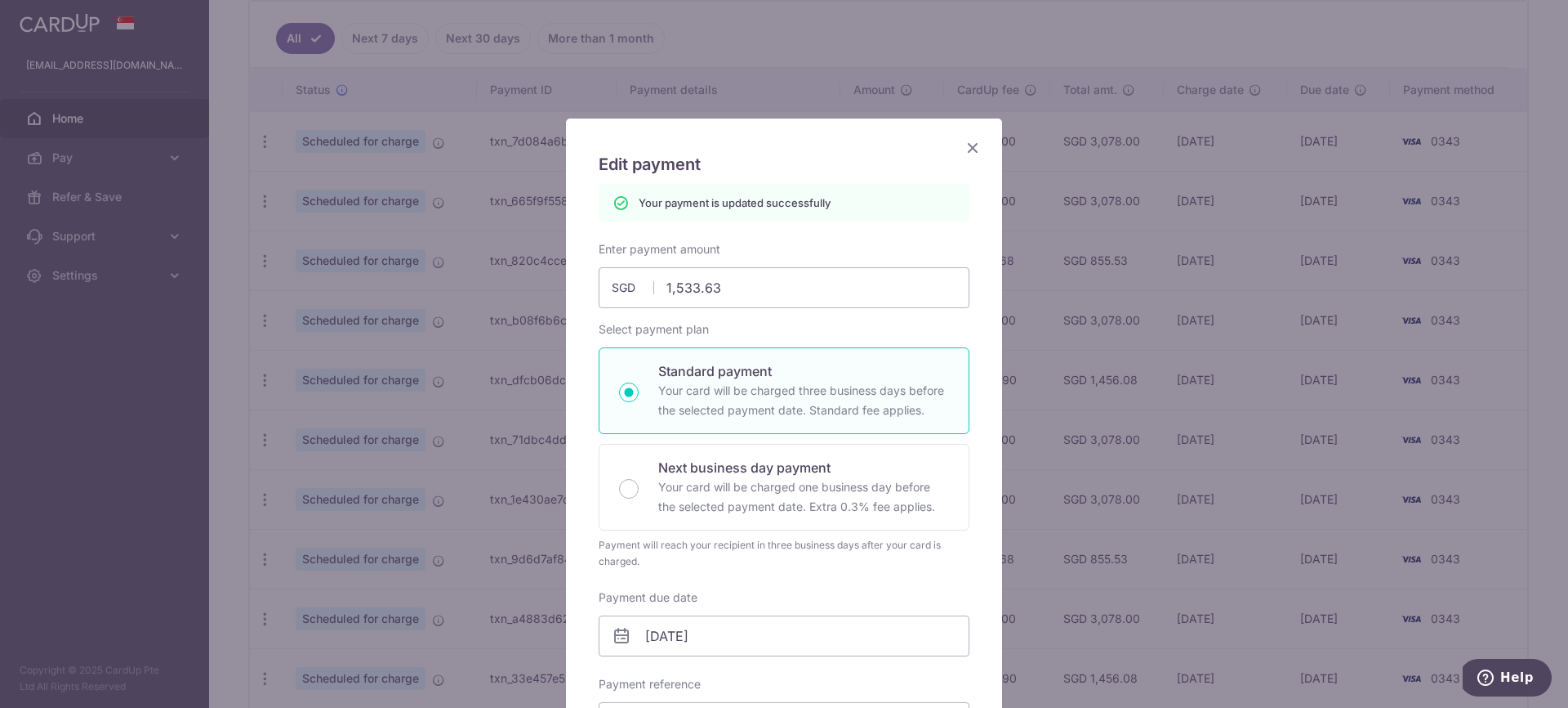
click at [973, 144] on icon "Close" at bounding box center [973, 147] width 19 height 20
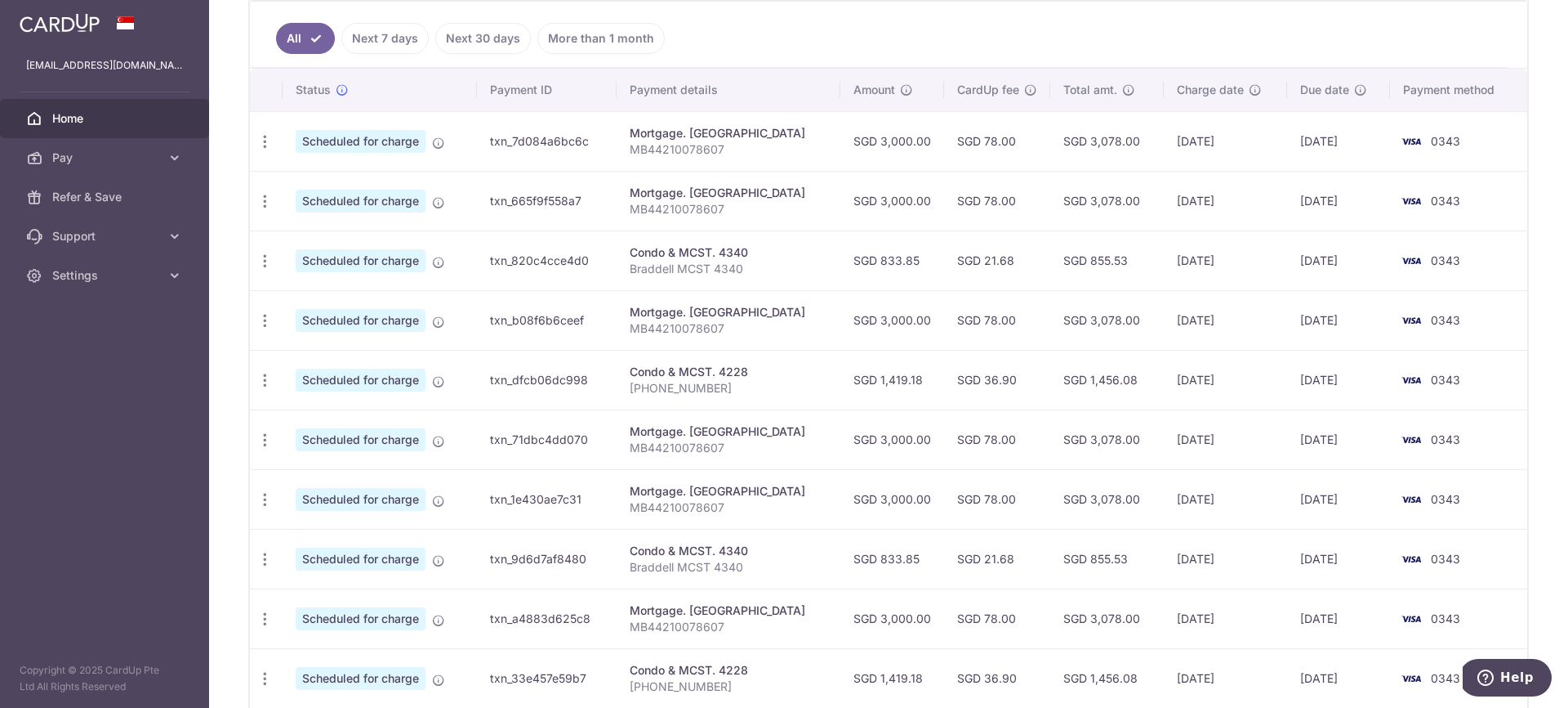
scroll to position [554, 0]
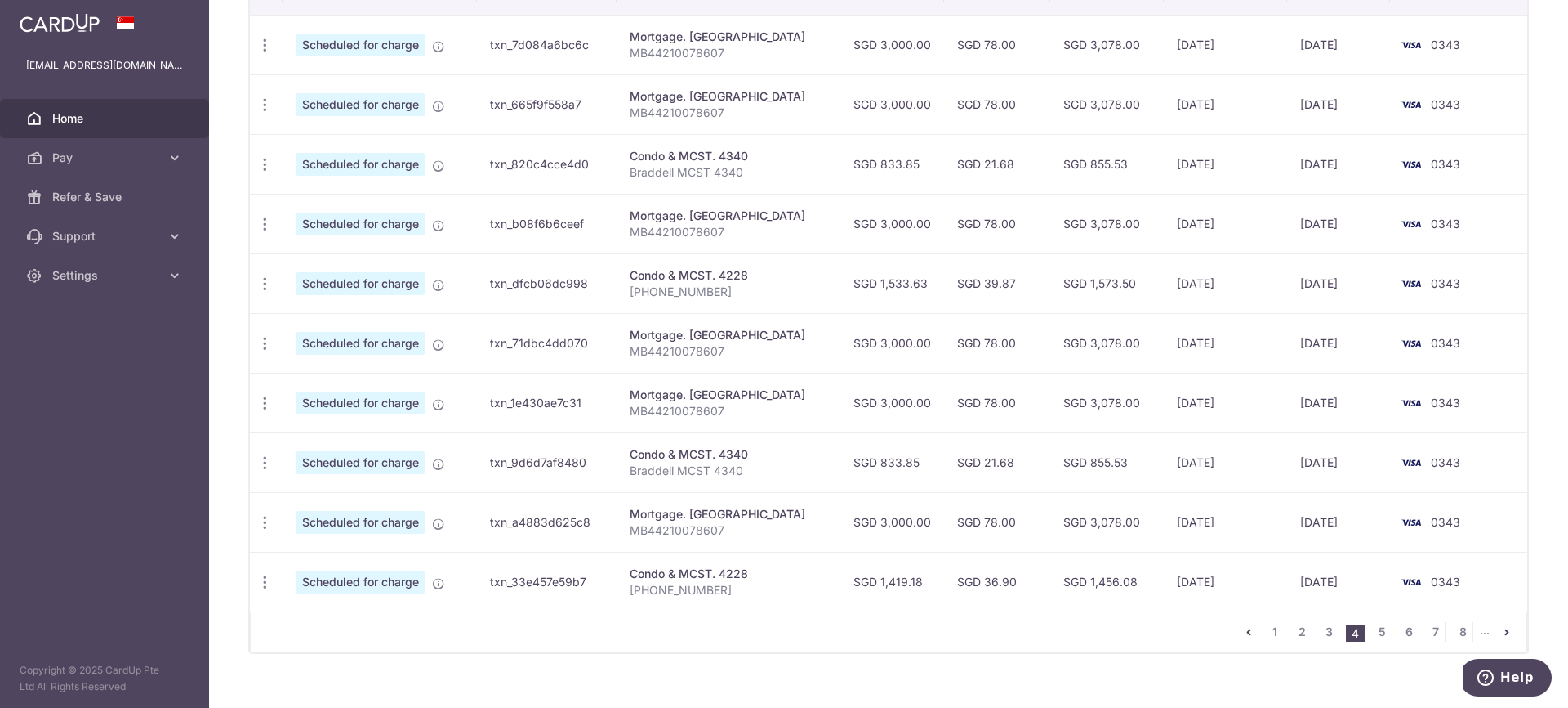
scroll to position [556, 0]
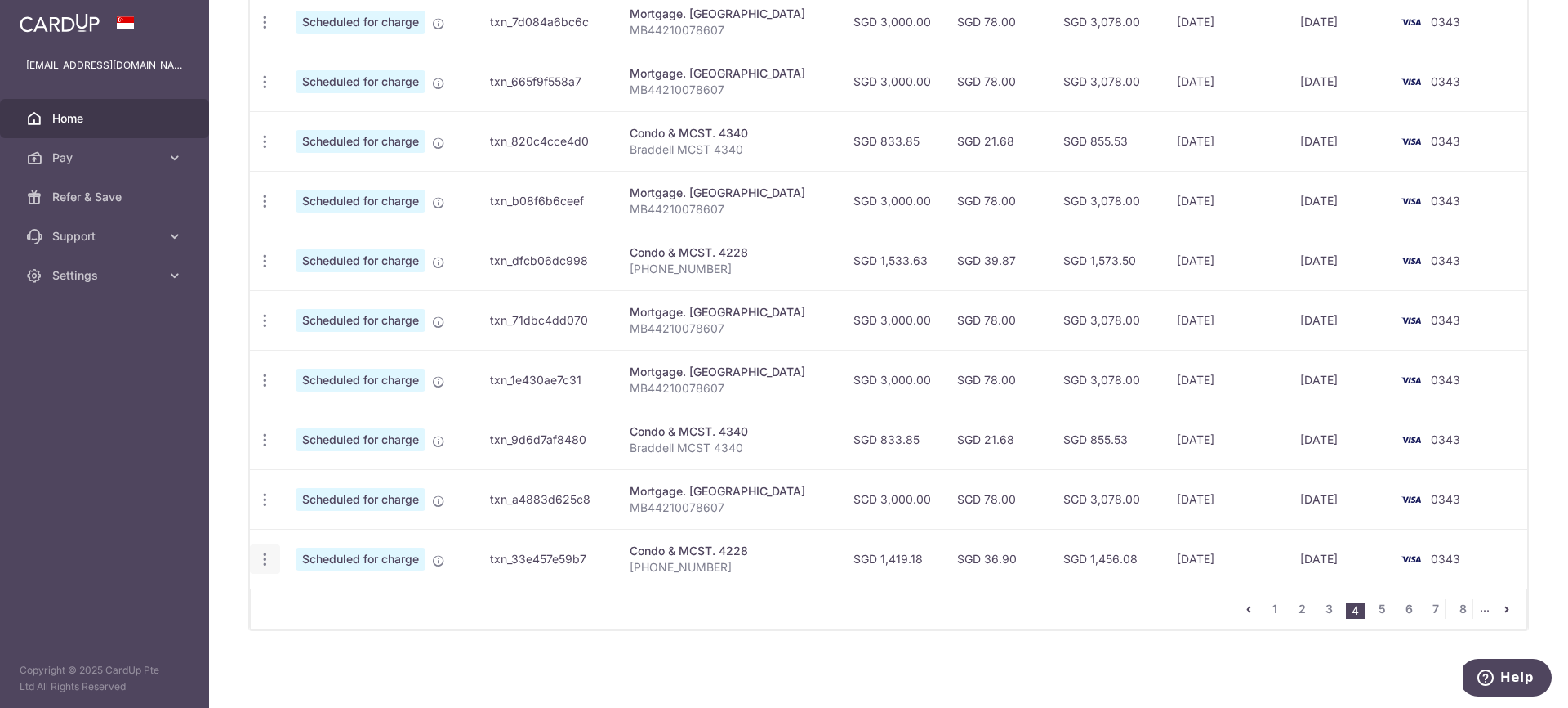
click at [265, 564] on icon "button" at bounding box center [265, 560] width 18 height 18
click at [328, 604] on span "Update payment" at bounding box center [352, 604] width 111 height 20
radio input "true"
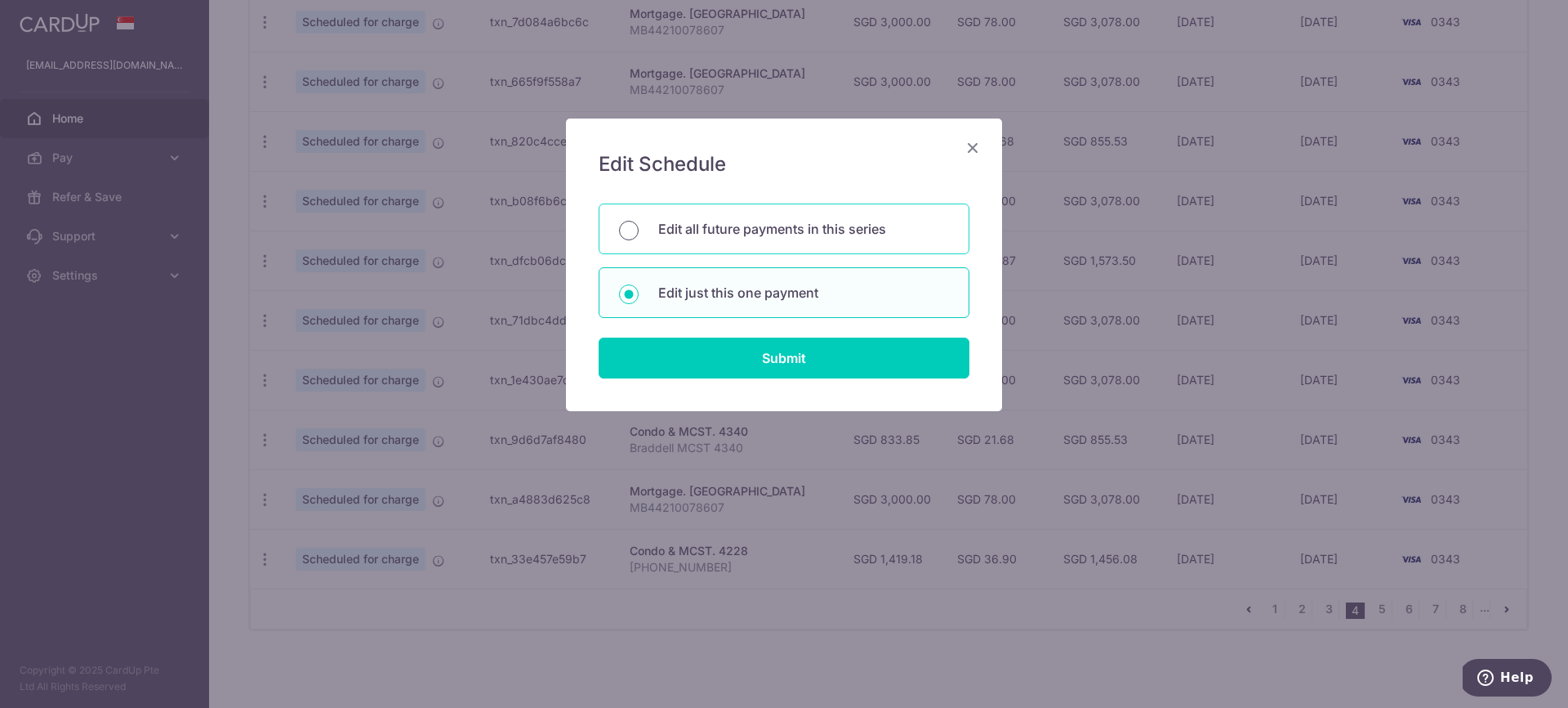
click at [634, 234] on input "Edit all future payments in this series" at bounding box center [629, 230] width 19 height 20
radio input "true"
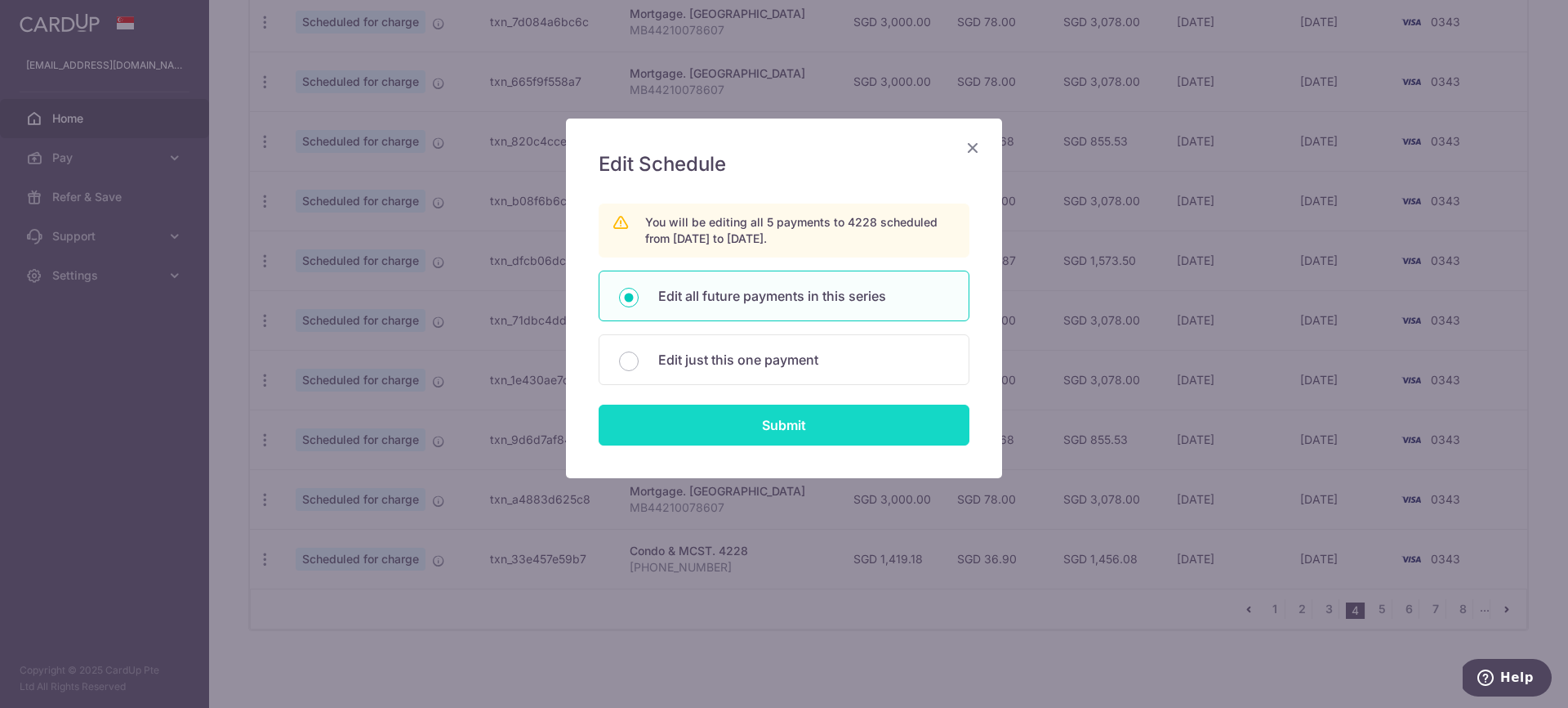
click at [792, 427] on input "Submit" at bounding box center [784, 425] width 371 height 41
radio input "true"
type input "1,419.18"
type input "079-02-05"
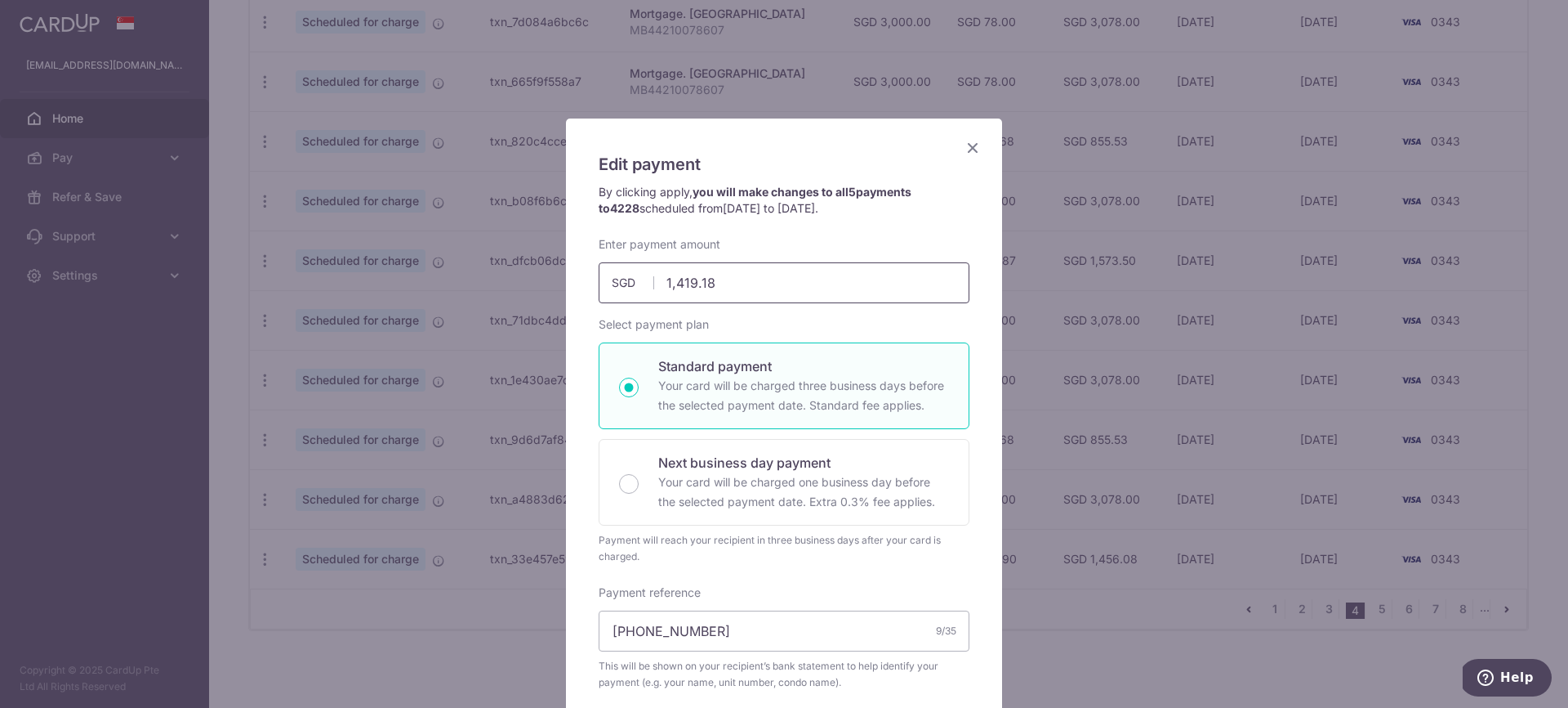
drag, startPoint x: 731, startPoint y: 286, endPoint x: 702, endPoint y: 284, distance: 29.1
click at [669, 281] on input "1,419.18" at bounding box center [784, 283] width 371 height 41
click at [714, 286] on input "1,419.18" at bounding box center [784, 283] width 371 height 41
drag, startPoint x: 718, startPoint y: 284, endPoint x: 672, endPoint y: 282, distance: 46.0
click at [666, 283] on input "1,419.18" at bounding box center [784, 283] width 371 height 41
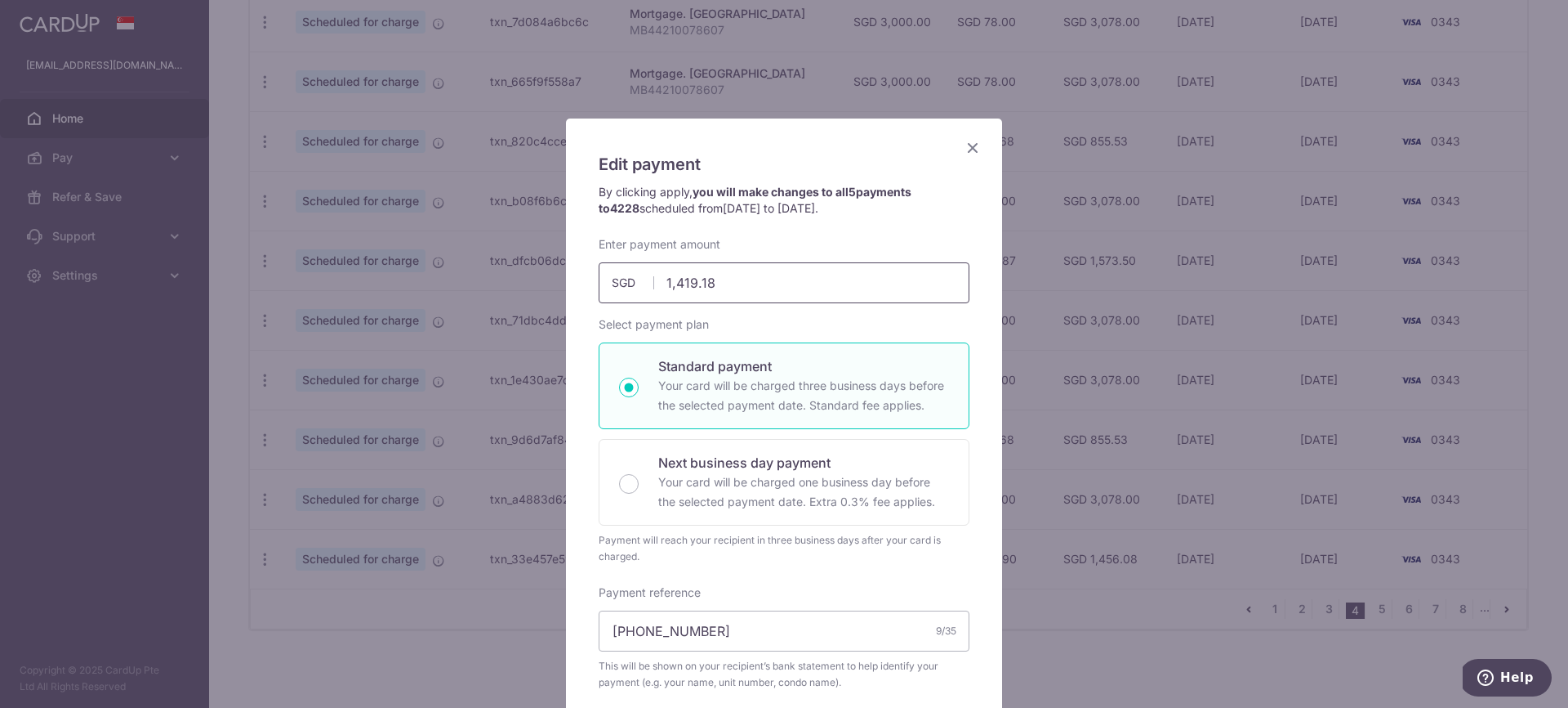
paste input "533.63"
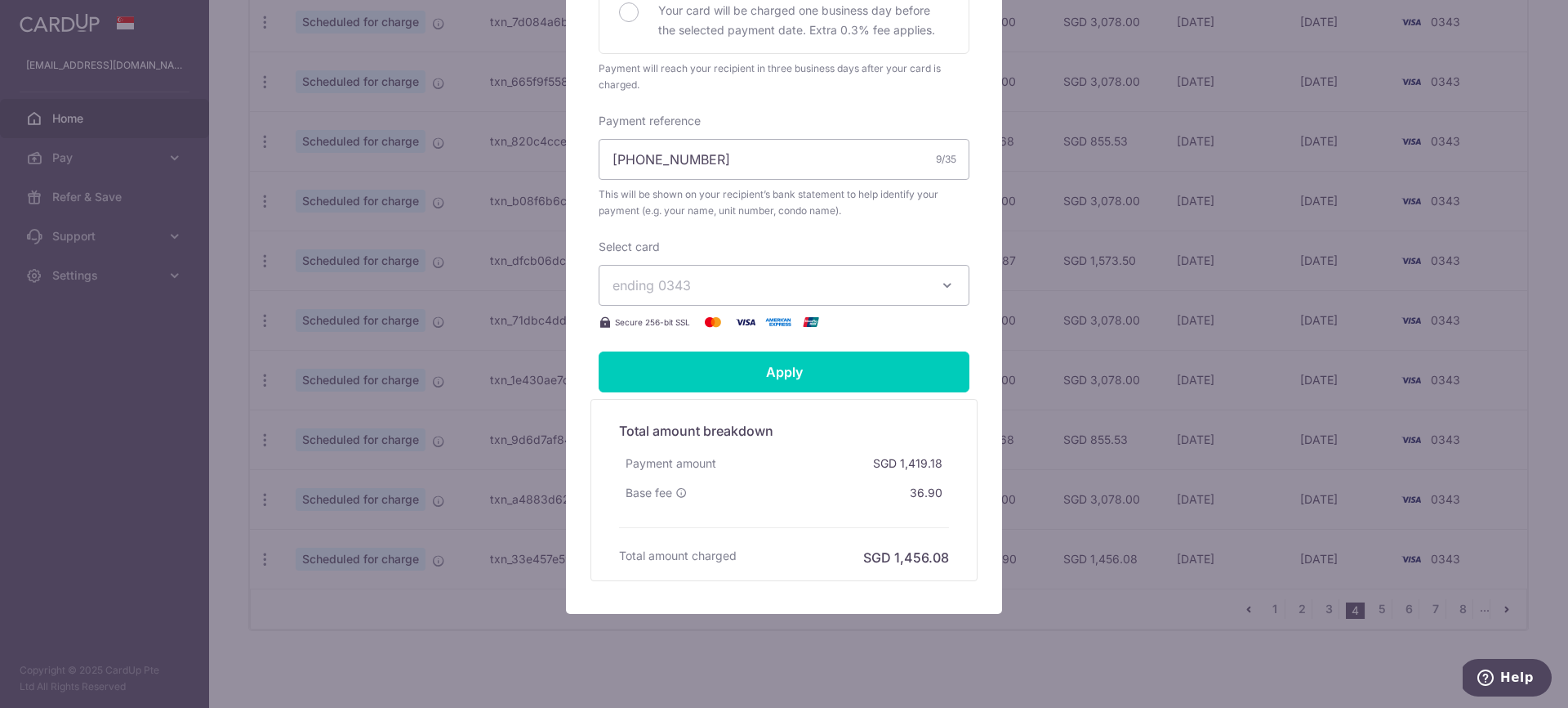
scroll to position [496, 0]
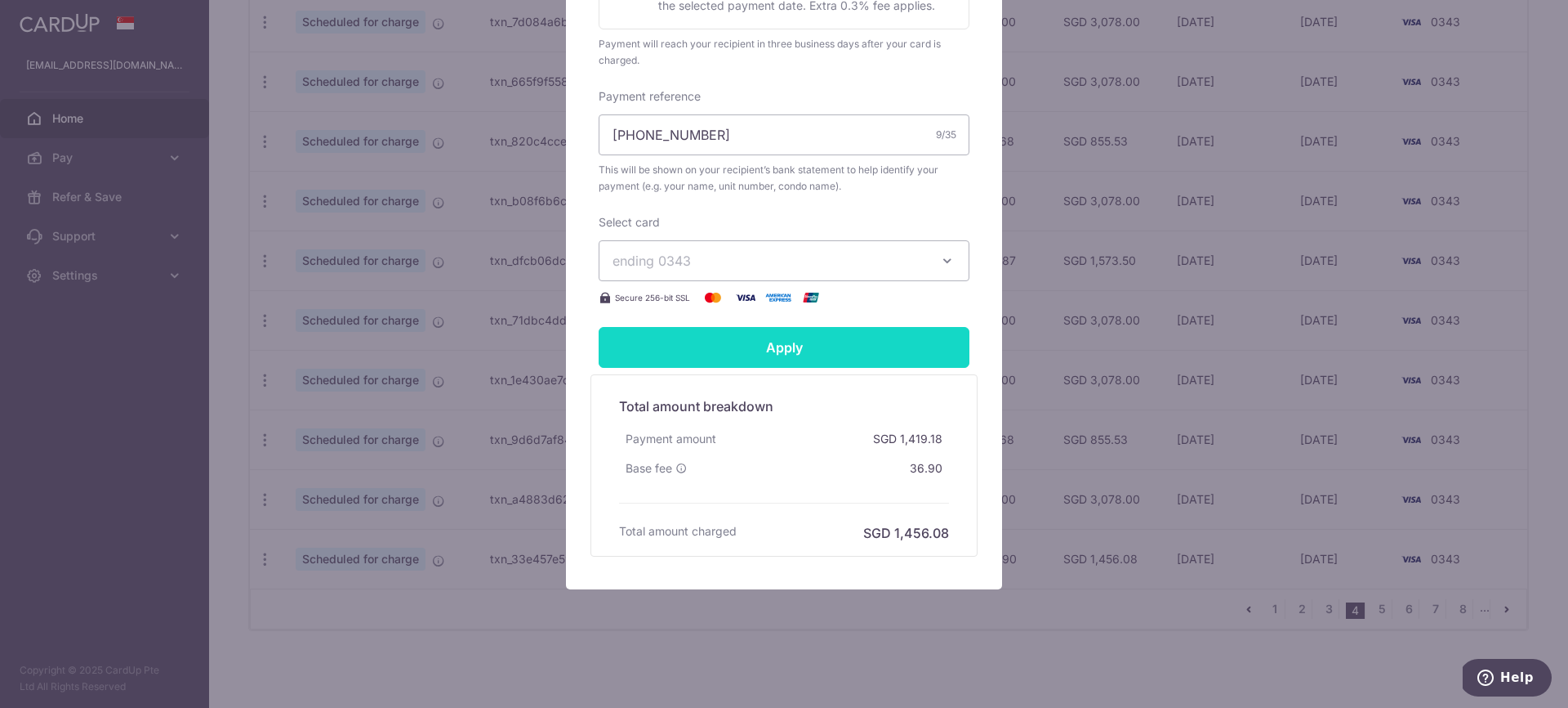
type input "1,533.63"
click at [790, 352] on input "Apply" at bounding box center [784, 347] width 371 height 41
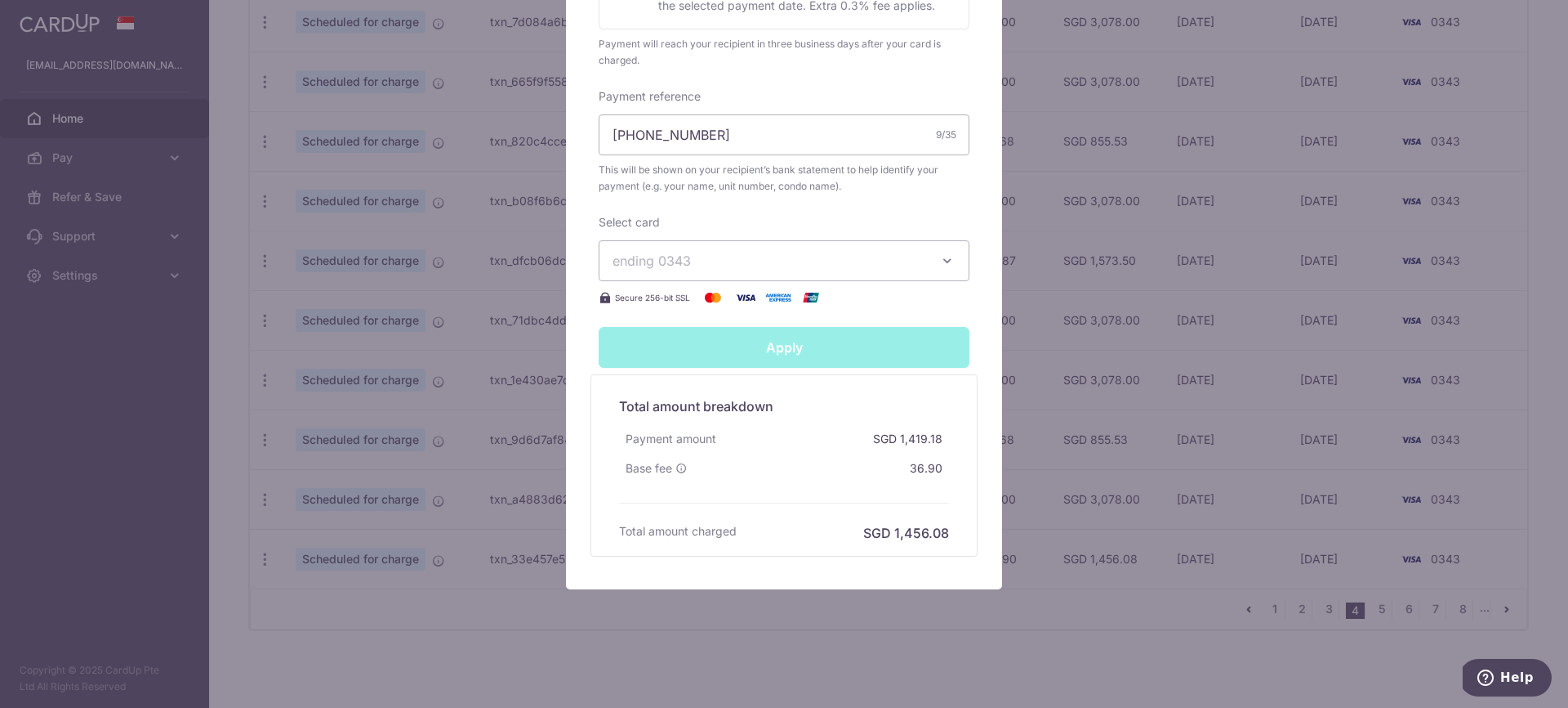
type input "Successfully Applied"
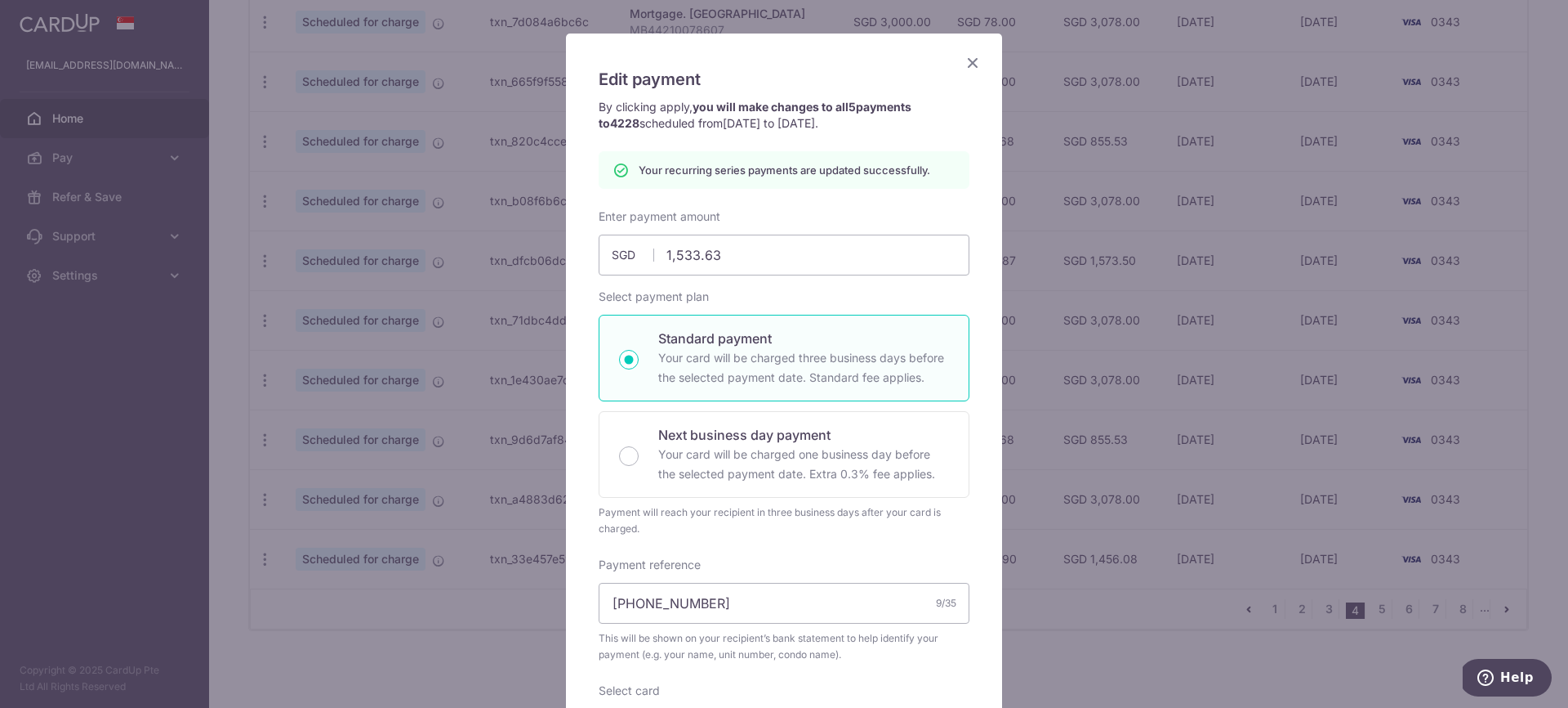
scroll to position [84, 0]
click at [973, 67] on icon "Close" at bounding box center [973, 63] width 19 height 20
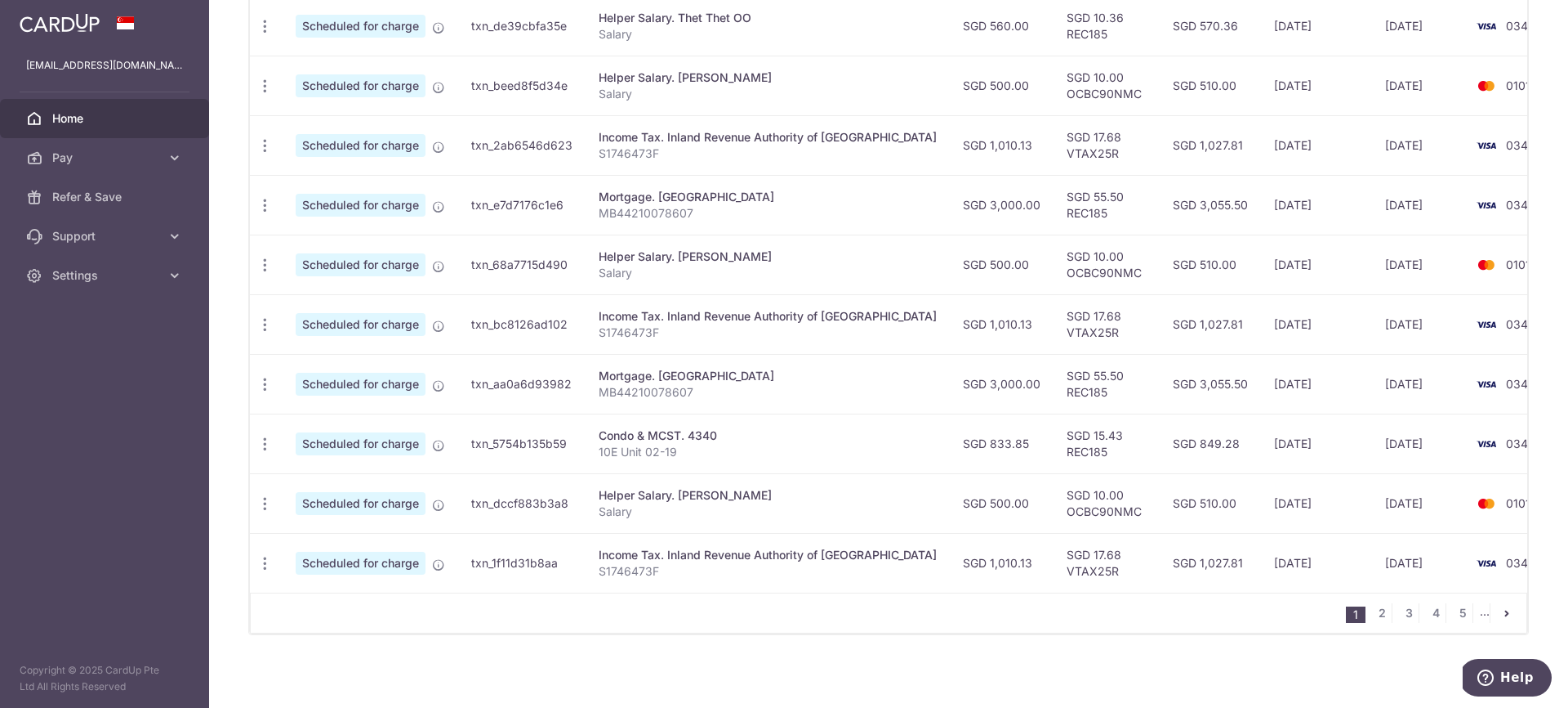
scroll to position [556, 0]
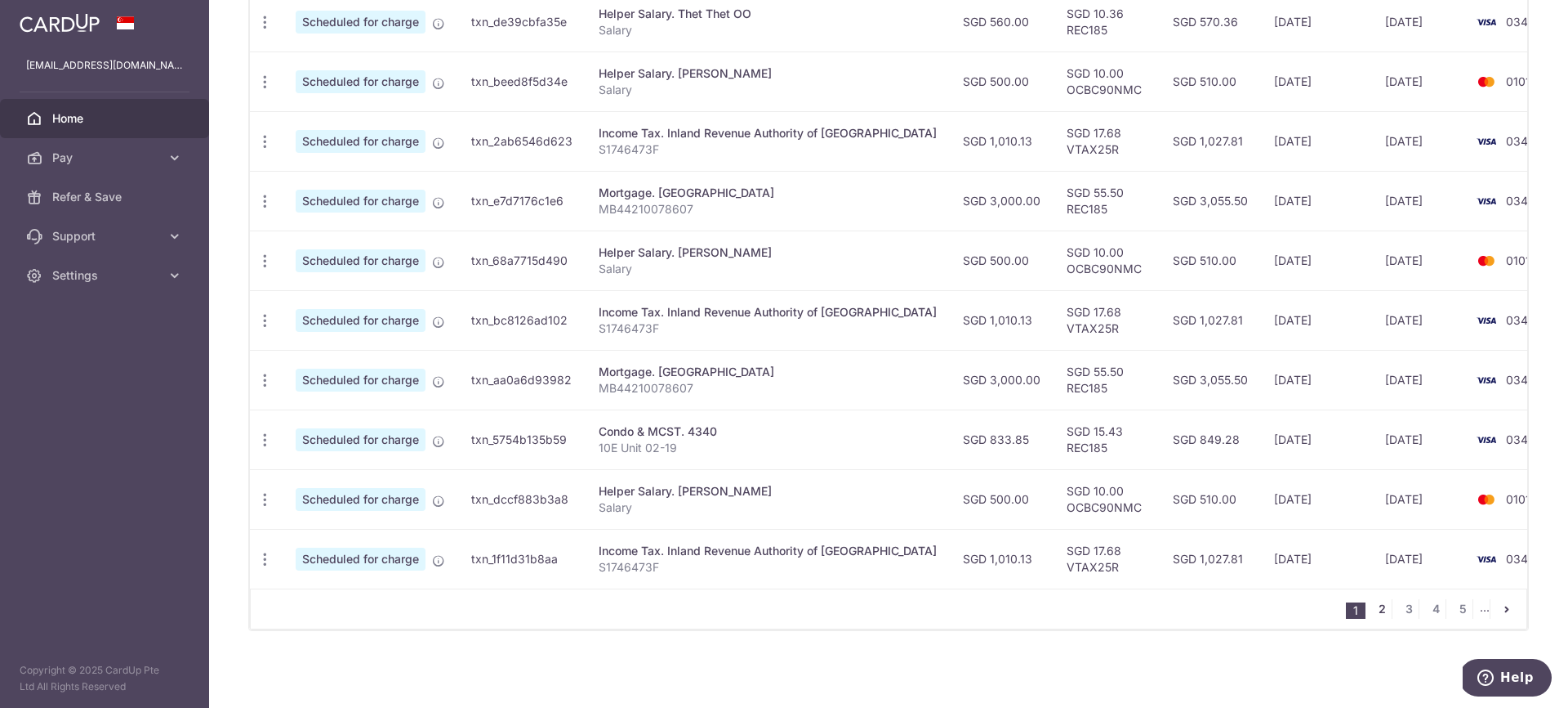
click at [1381, 610] on link "2" at bounding box center [1382, 609] width 19 height 20
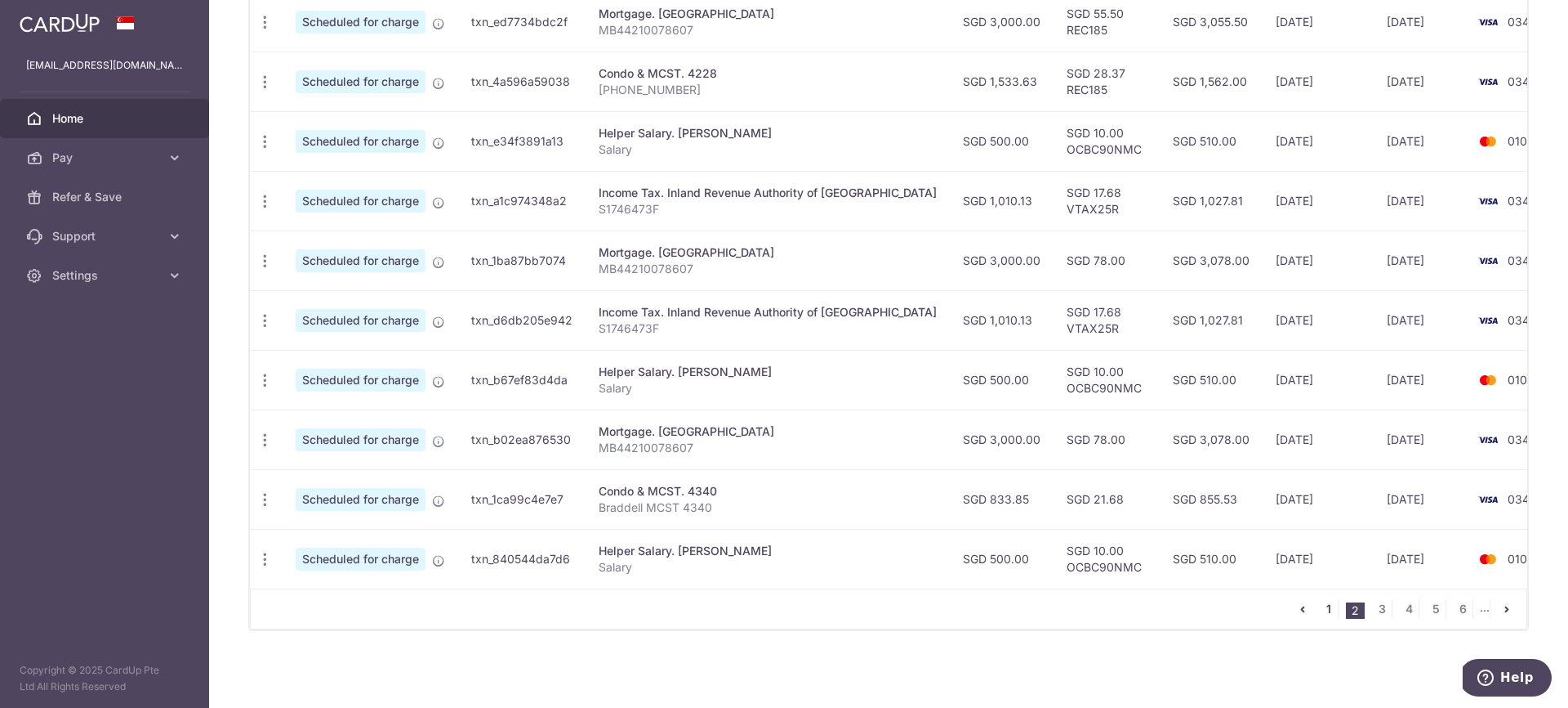
click at [1332, 610] on link "1" at bounding box center [1329, 609] width 19 height 20
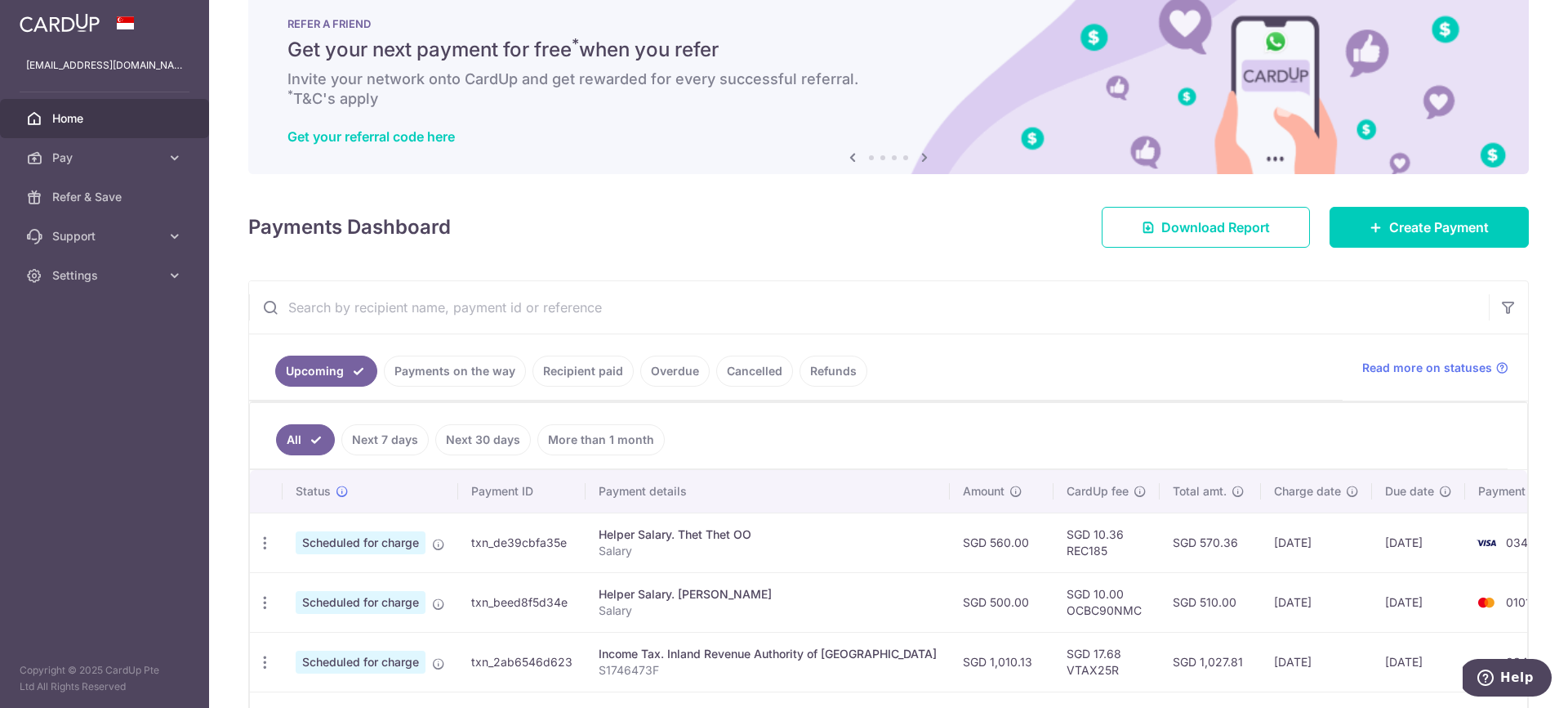
scroll to position [0, 0]
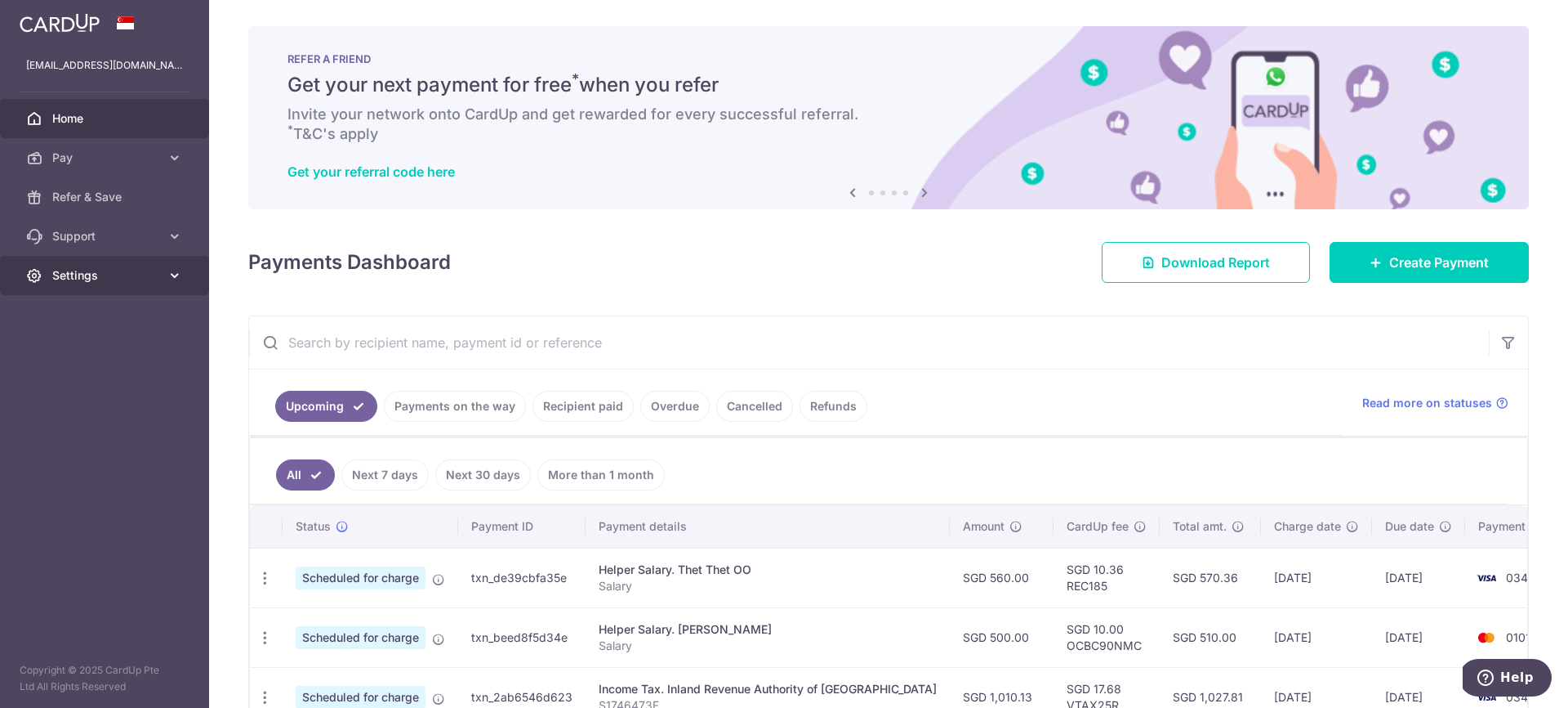
click at [118, 276] on span "Settings" at bounding box center [106, 275] width 108 height 17
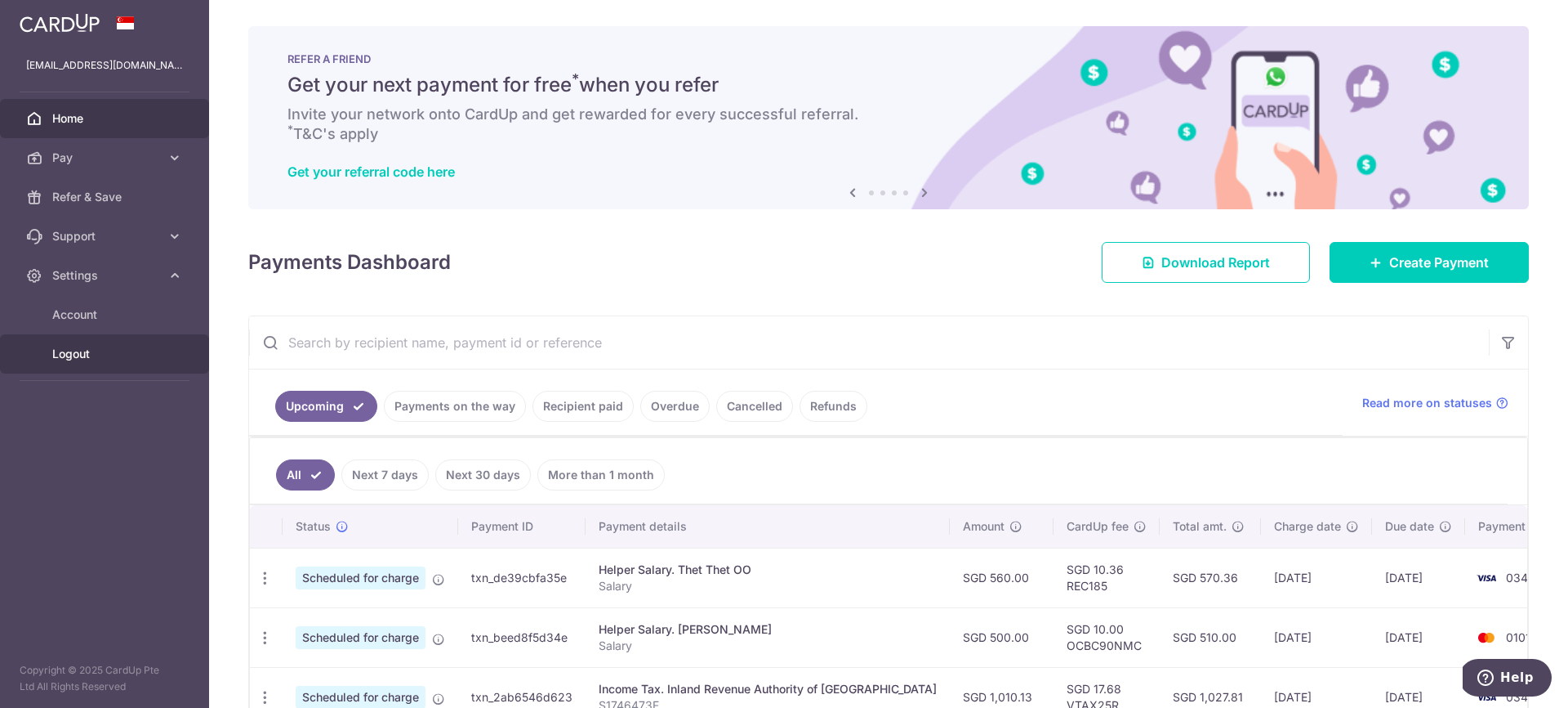
click at [91, 354] on span "Logout" at bounding box center [106, 354] width 108 height 17
